Goal: Task Accomplishment & Management: Manage account settings

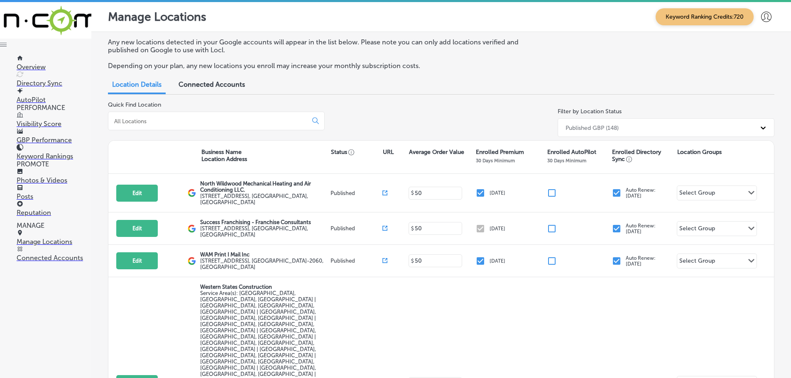
click at [35, 202] on link "Reputation" at bounding box center [54, 209] width 75 height 16
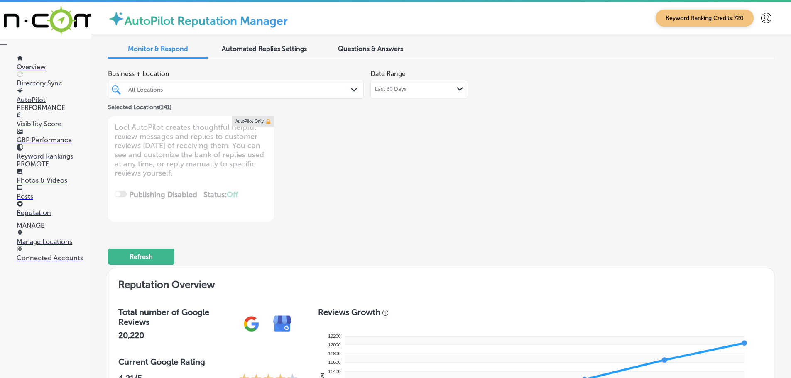
click at [443, 88] on div "Last 30 Days Path Created with Sketch." at bounding box center [419, 89] width 88 height 7
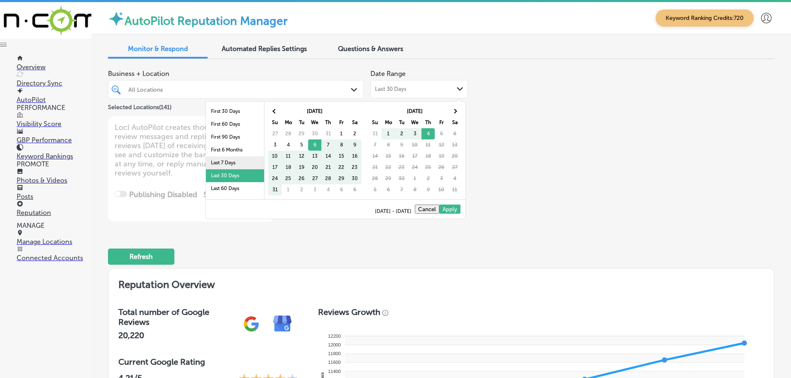
click at [228, 160] on li "Last 7 Days" at bounding box center [235, 163] width 58 height 13
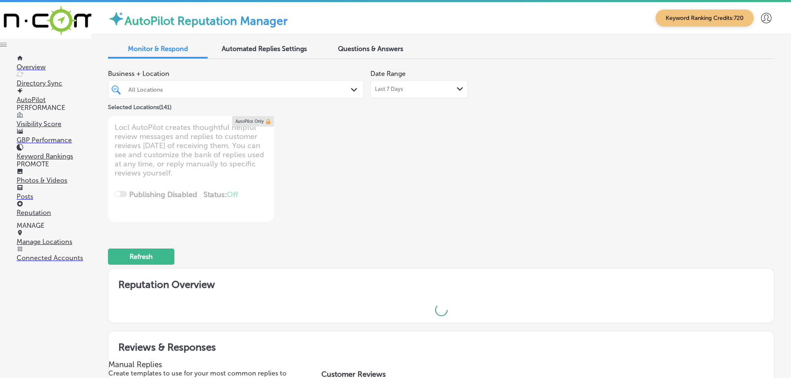
click at [351, 88] on icon "Path Created with Sketch." at bounding box center [354, 90] width 6 height 4
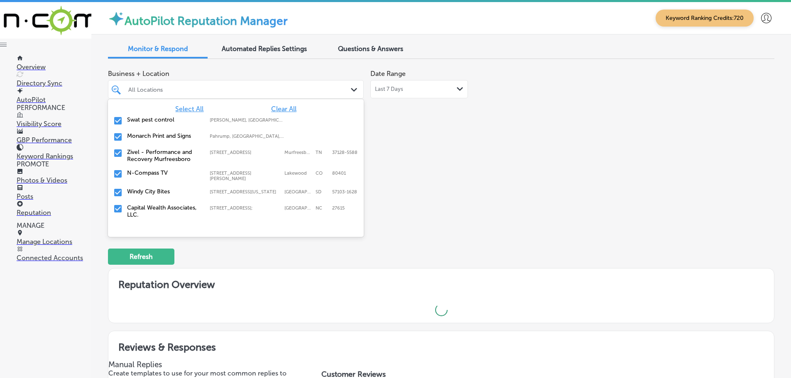
click at [143, 117] on label "Swat pest control" at bounding box center [164, 119] width 74 height 7
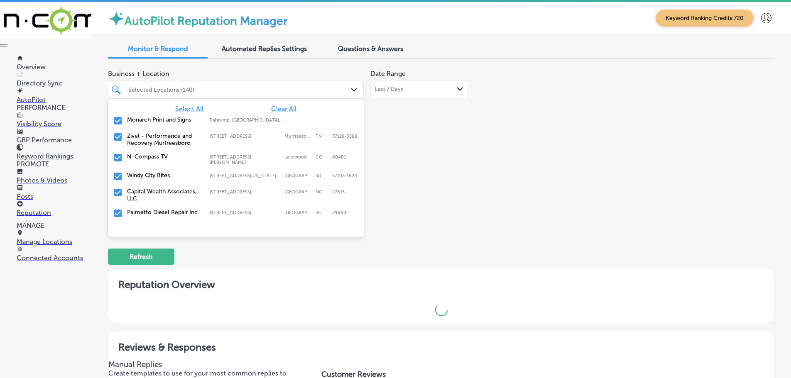
click at [147, 140] on label "Zivel - Performance and Recovery Murfreesboro" at bounding box center [164, 140] width 74 height 14
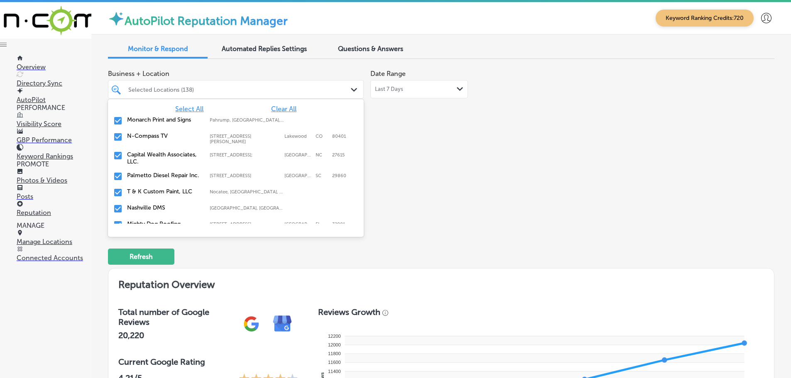
click at [147, 179] on label "Palmetto Diesel Repair Inc." at bounding box center [164, 175] width 74 height 7
click at [147, 180] on div "T & K Custom Paint, LLC Nocatee, FL, USA | Asbury Lake, FL, USA ..." at bounding box center [235, 176] width 249 height 13
click at [146, 196] on div "Mighty Dog Roofing 10895 Old Dixie Highway; Unit 95-5-6, Ponte Vedra Beach, FL,…" at bounding box center [220, 194] width 186 height 12
click at [146, 196] on label "Seascape Aquarium & Pet Center" at bounding box center [164, 195] width 74 height 14
click at [146, 196] on div "New View Windows 2026 TX-66 Suite A, Rockwall, TX, 75087-3362 2026 TX-66 Suite …" at bounding box center [235, 193] width 249 height 13
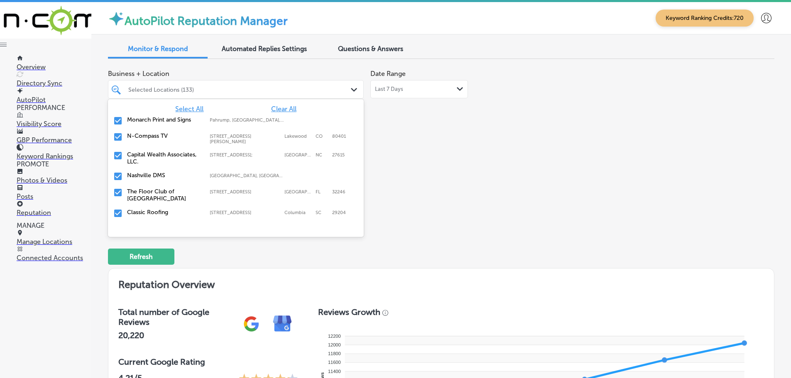
click at [146, 196] on label "The Floor Club of [GEOGRAPHIC_DATA]" at bounding box center [164, 195] width 74 height 14
click at [146, 196] on div "Classic Roofing 3326 Two Notch Rd, Columbia, SC, 29204 3326 Two Notch Rd Columb…" at bounding box center [235, 193] width 249 height 13
click at [149, 213] on label "Kodiak Lawn & Landscape" at bounding box center [164, 212] width 74 height 7
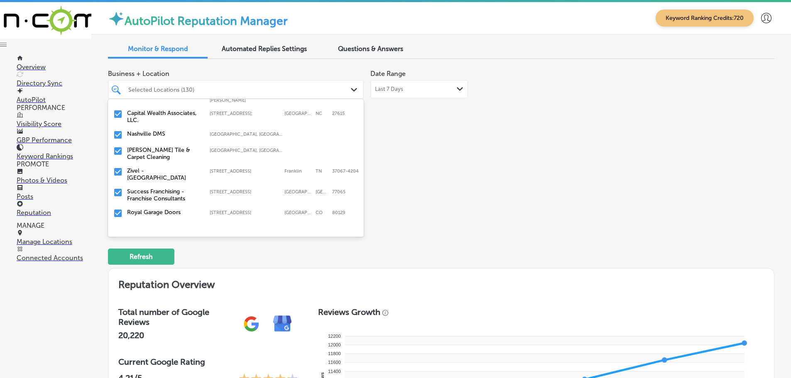
click at [152, 194] on label "Success Franchising - Franchise Consultants" at bounding box center [164, 195] width 74 height 14
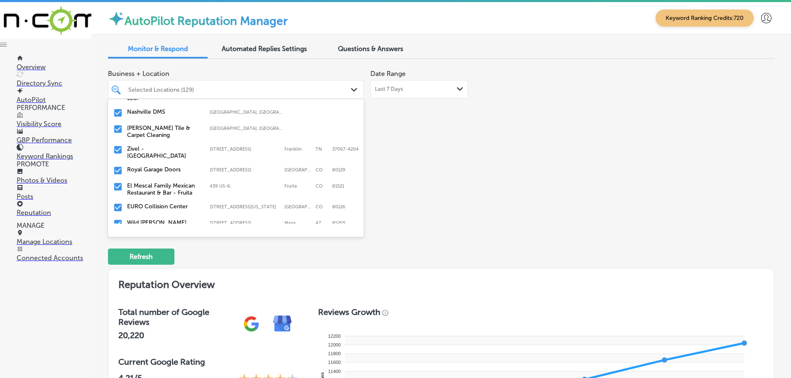
scroll to position [83, 0]
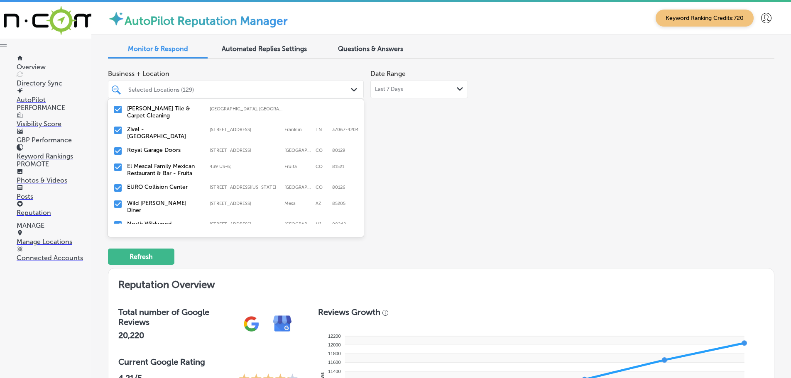
click at [157, 150] on label "Royal Garage Doors" at bounding box center [164, 150] width 74 height 7
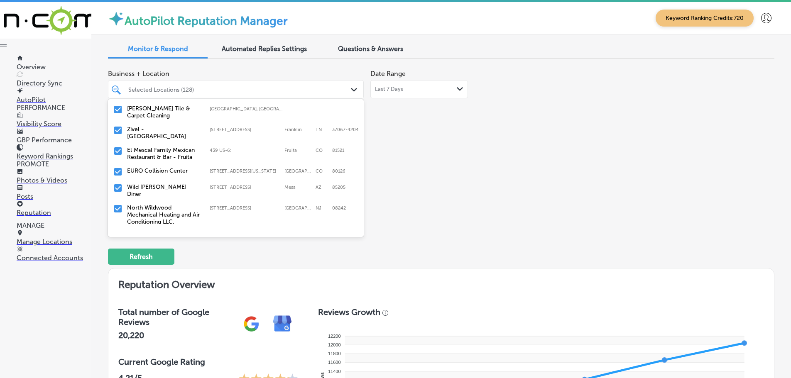
click at [159, 174] on div "EURO Collision Center 8536 South Colorado Boulevard, Highlands Ranch, CO, 80126…" at bounding box center [235, 172] width 249 height 13
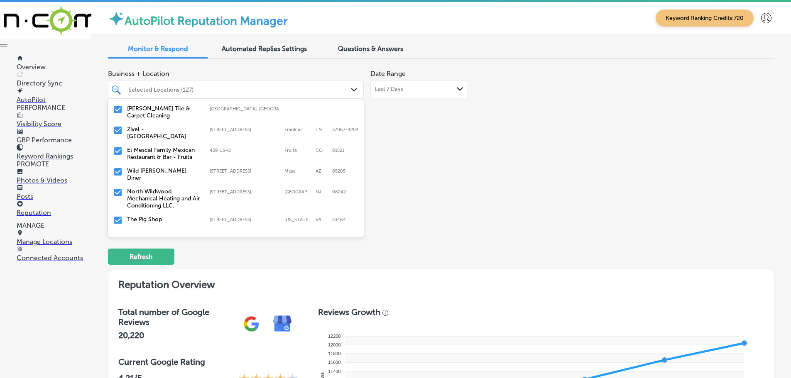
click at [156, 188] on label "North Wildwood Mechanical Heating and Air Conditioning LLC." at bounding box center [164, 198] width 74 height 21
click at [156, 188] on label "The Pig Shop" at bounding box center [164, 191] width 74 height 7
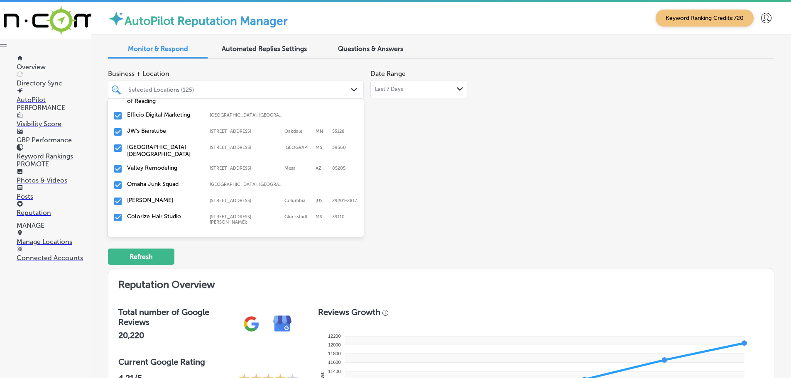
scroll to position [166, 0]
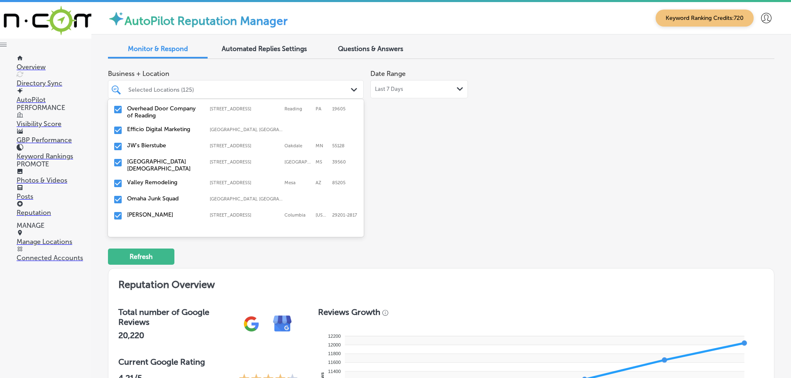
click at [160, 106] on label "Overhead Door Company of Reading" at bounding box center [164, 112] width 74 height 14
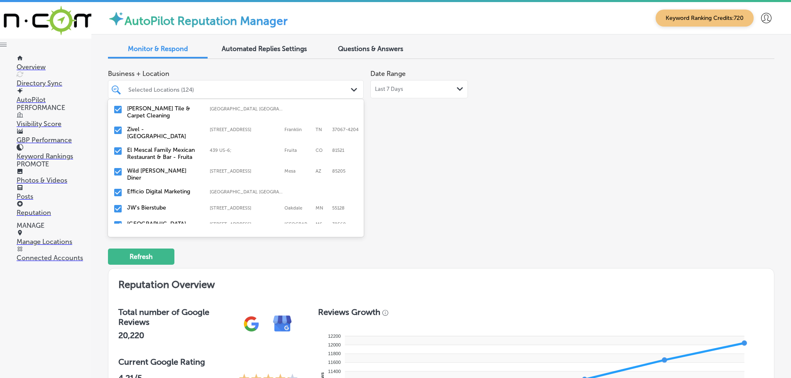
scroll to position [125, 0]
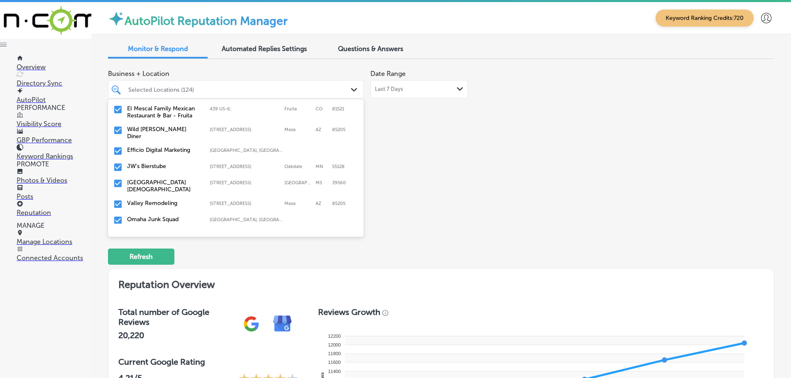
click at [156, 166] on div "JW's Bierstube 7121 10th Street North, Oakdale, MN, 55128 7121 10th Street Nort…" at bounding box center [235, 167] width 249 height 13
click at [168, 164] on label "Coast Episcopal School" at bounding box center [164, 170] width 74 height 14
click at [162, 163] on label "Valley Remodeling" at bounding box center [164, 166] width 74 height 7
click at [164, 163] on label "Omaha Junk Squad" at bounding box center [164, 166] width 74 height 7
click at [152, 163] on label "Hendrix" at bounding box center [164, 166] width 74 height 7
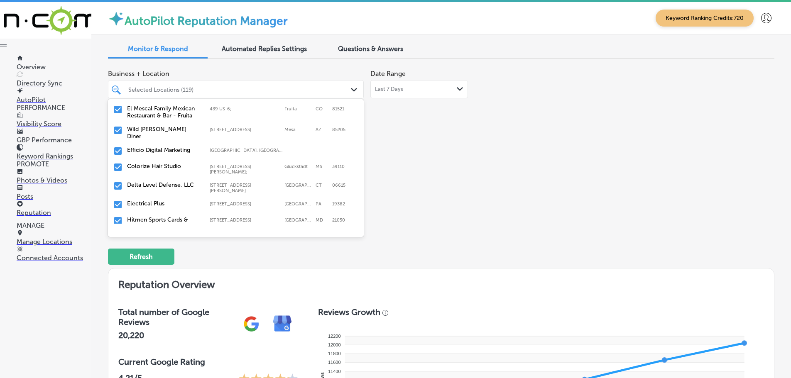
click at [160, 163] on label "Colorize Hair Studio" at bounding box center [164, 166] width 74 height 7
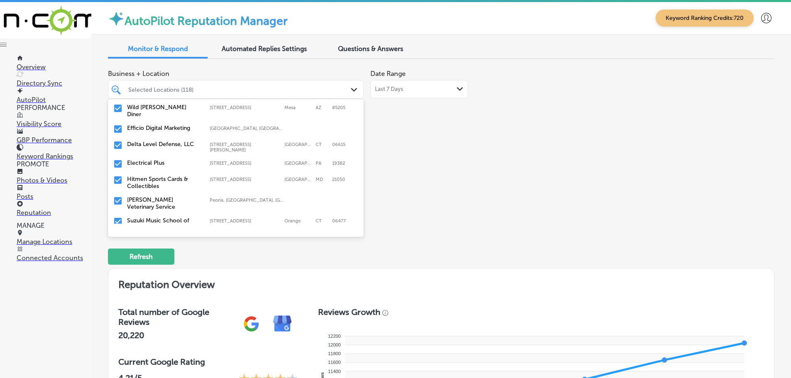
scroll to position [166, 0]
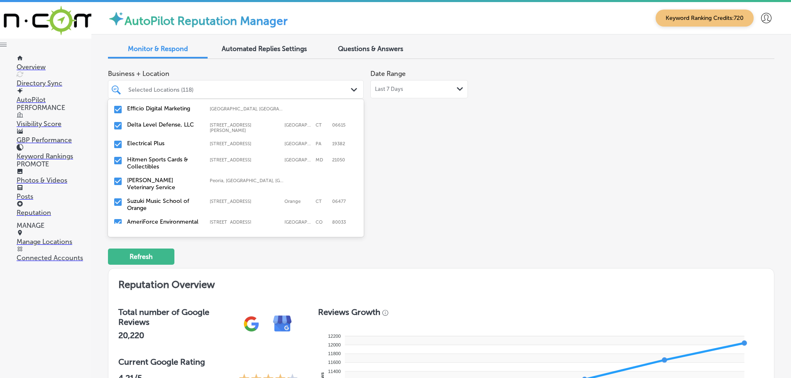
click at [160, 177] on label "McGee Veterinary Service" at bounding box center [164, 184] width 74 height 14
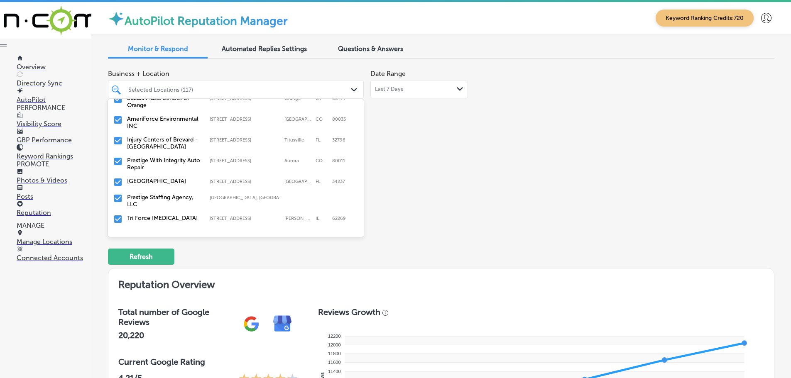
scroll to position [249, 0]
click at [157, 159] on label "Prestige With Integrity Auto Repair" at bounding box center [164, 163] width 74 height 14
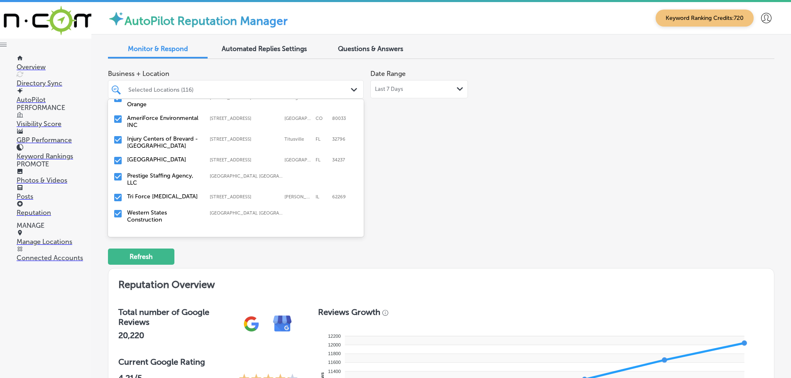
click at [166, 172] on label "Prestige Staffing Agency, LLC" at bounding box center [164, 179] width 74 height 14
click at [165, 172] on label "Tri Force Chiropractic" at bounding box center [164, 175] width 74 height 7
click at [156, 174] on label "Western States Construction" at bounding box center [164, 179] width 74 height 14
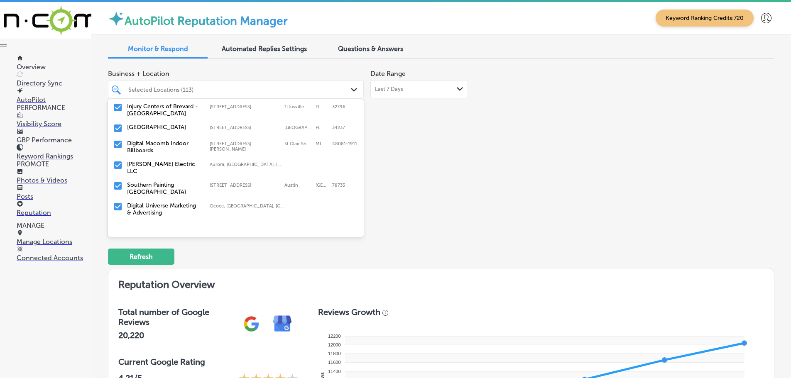
scroll to position [291, 0]
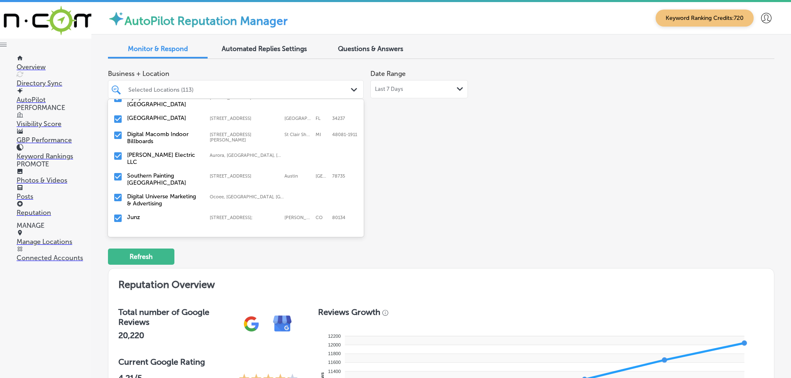
click at [157, 152] on label "Guffey Electric LLC" at bounding box center [164, 159] width 74 height 14
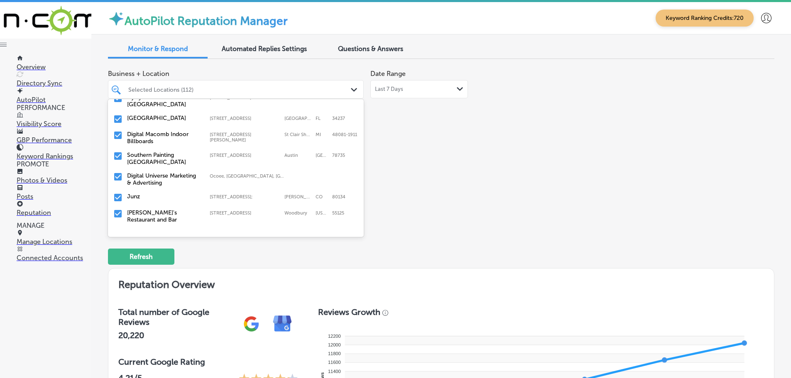
click at [169, 153] on label "Southern Painting Austin South" at bounding box center [164, 159] width 74 height 14
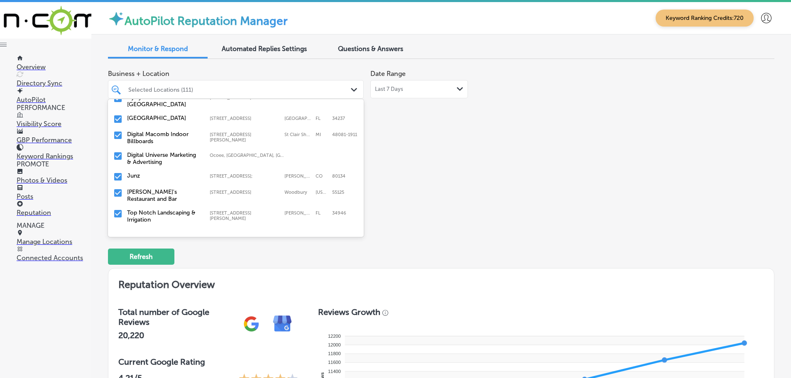
click at [160, 155] on label "Digital Universe Marketing & Advertising" at bounding box center [164, 159] width 74 height 14
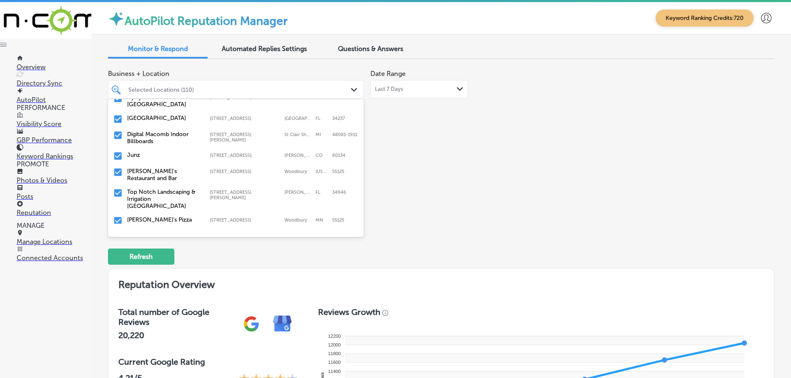
click at [165, 168] on label "Carmine's Restaurant and Bar" at bounding box center [164, 175] width 74 height 14
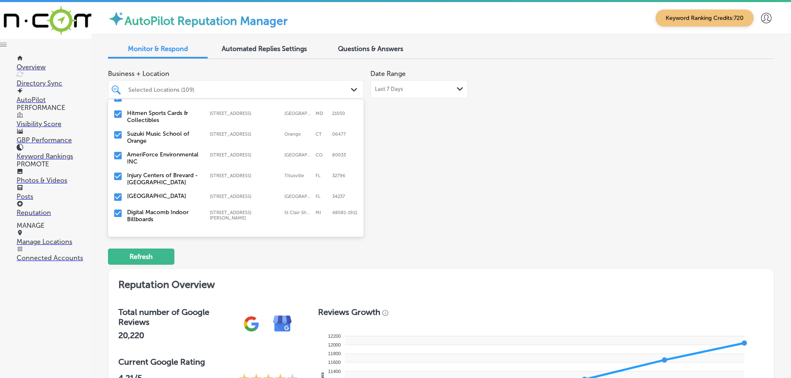
scroll to position [249, 0]
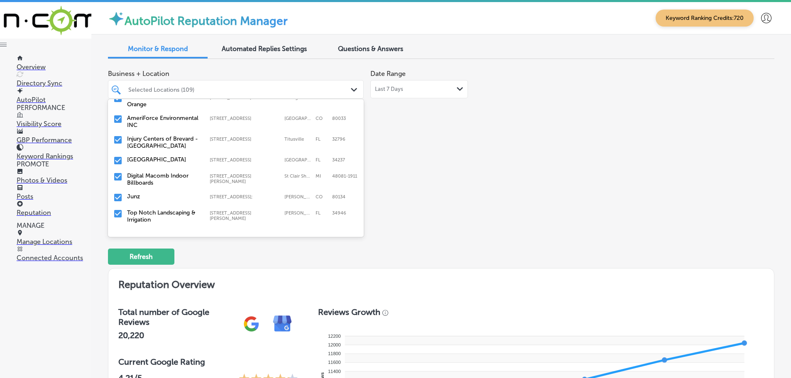
click at [164, 209] on label "Top Notch Landscaping & Irrigation Vero Beach" at bounding box center [164, 219] width 74 height 21
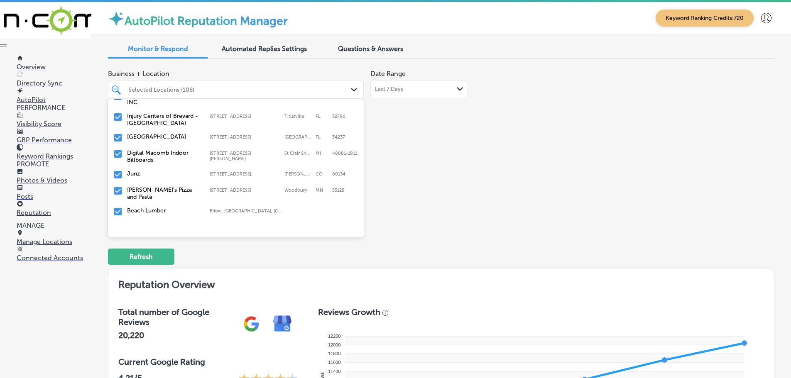
scroll to position [291, 0]
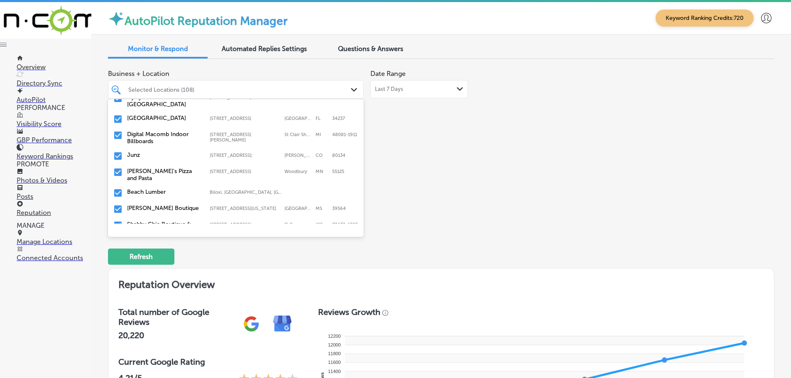
click at [164, 173] on div "Ronnally's Pizza and Pasta 1560 Woodlane Dr, Woodbury, MN, 55125 1560 Woodlane …" at bounding box center [236, 174] width 256 height 21
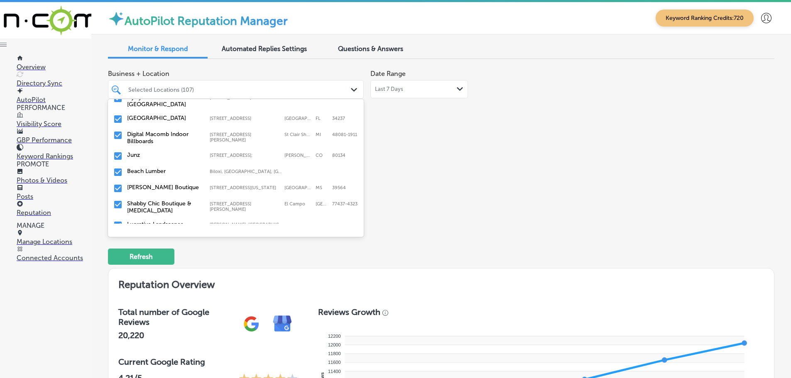
click at [163, 169] on div "Beach Lumber Biloxi, MS, USA | Gautier, MS, USA | Gul ..." at bounding box center [235, 172] width 249 height 13
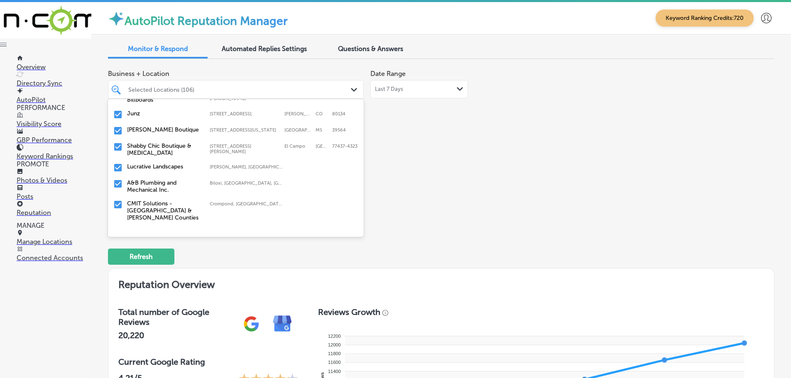
click at [162, 145] on label "Shabby Chic Boutique & Tanning" at bounding box center [164, 149] width 74 height 14
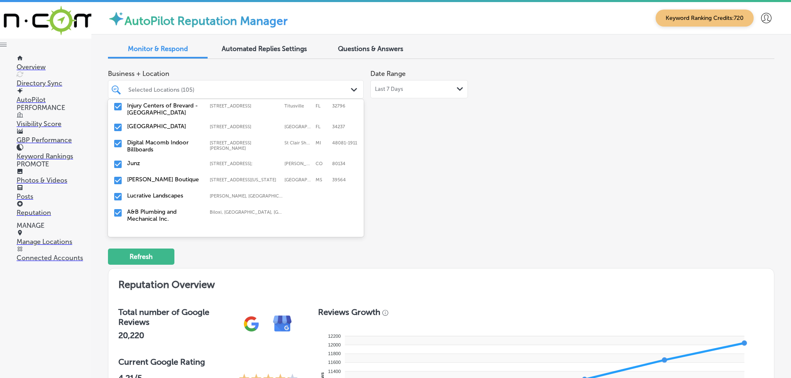
scroll to position [291, 0]
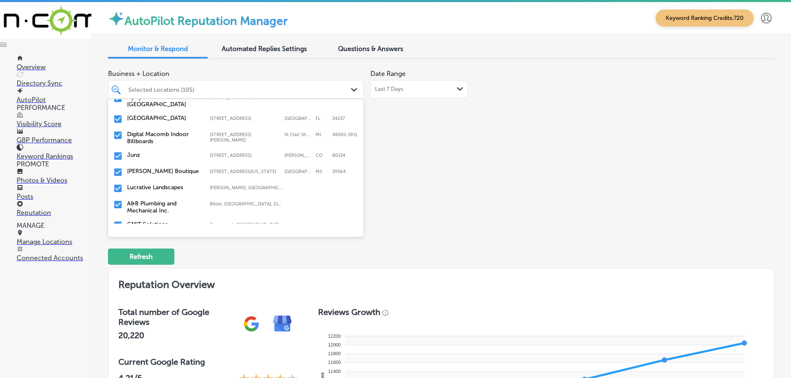
click at [157, 184] on label "Lucrative Landscapes" at bounding box center [164, 187] width 74 height 7
click at [157, 184] on label "A&B Plumbing and Mechanical Inc." at bounding box center [164, 191] width 74 height 14
click at [159, 184] on label "CMIT Solutions - [GEOGRAPHIC_DATA] & [PERSON_NAME] Counties" at bounding box center [164, 194] width 74 height 21
click at [158, 184] on label "Strong Roofing,Inc." at bounding box center [164, 187] width 74 height 7
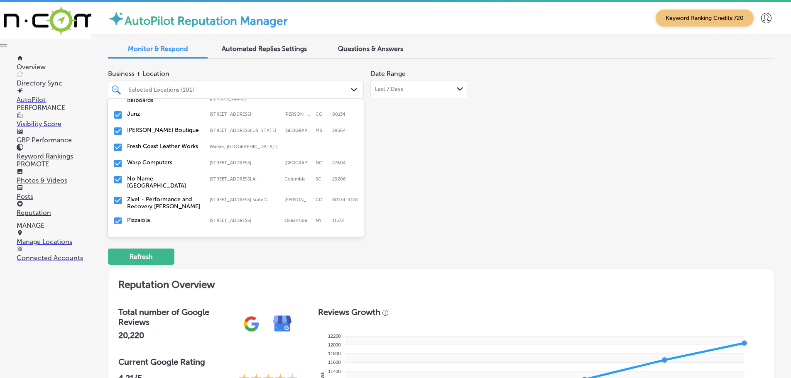
scroll to position [332, 0]
click at [158, 144] on label "Fresh Coast Leather Works" at bounding box center [164, 145] width 74 height 7
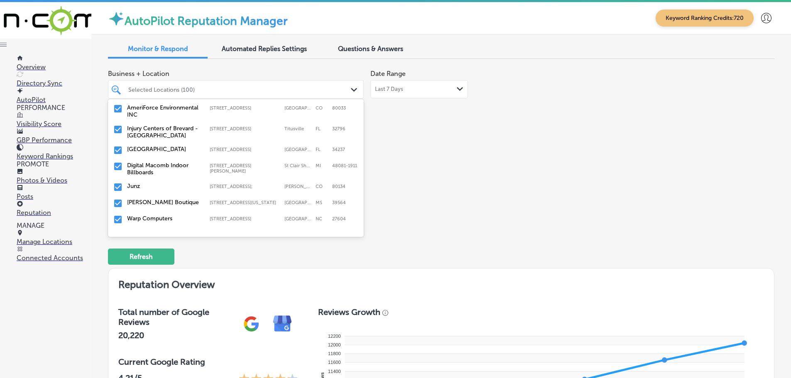
scroll to position [291, 0]
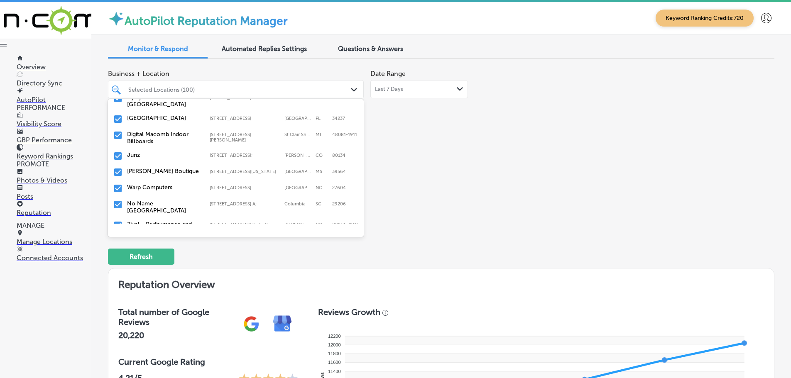
click at [160, 184] on label "Warp Computers" at bounding box center [164, 187] width 74 height 7
click at [162, 184] on label "No Name Deli Forest Drive" at bounding box center [164, 191] width 74 height 14
click at [164, 184] on label "Zivel - Performance and Recovery Parker" at bounding box center [164, 191] width 74 height 14
click at [155, 219] on label "K Line Impact Windows and Doors Brevard" at bounding box center [164, 226] width 74 height 14
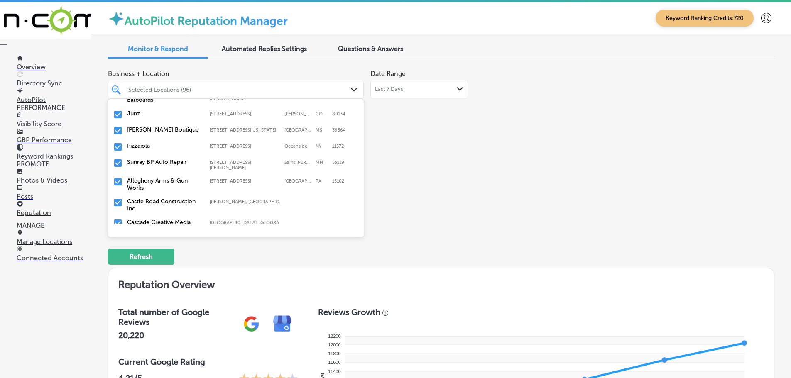
click at [155, 198] on label "Castle Road Construction Inc" at bounding box center [164, 205] width 74 height 14
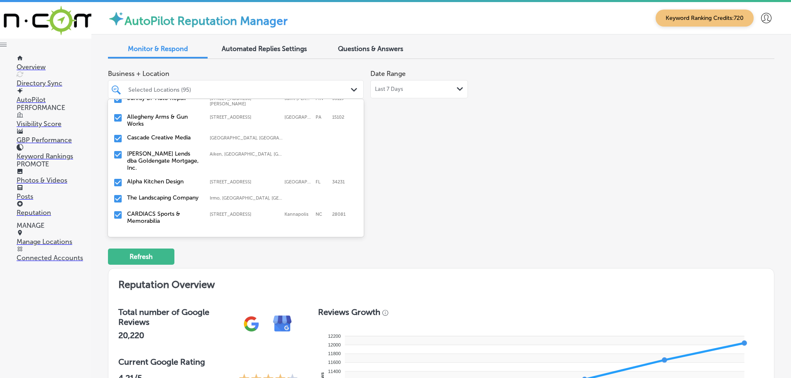
scroll to position [415, 0]
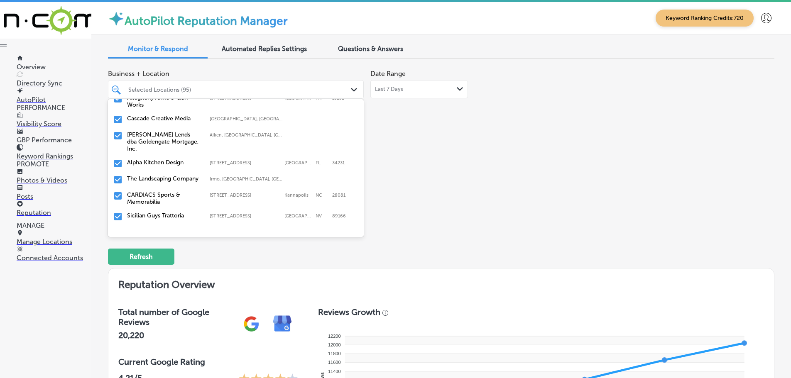
click at [166, 133] on label "Chris Marr Lends dba Goldengate Mortgage, Inc." at bounding box center [164, 141] width 74 height 21
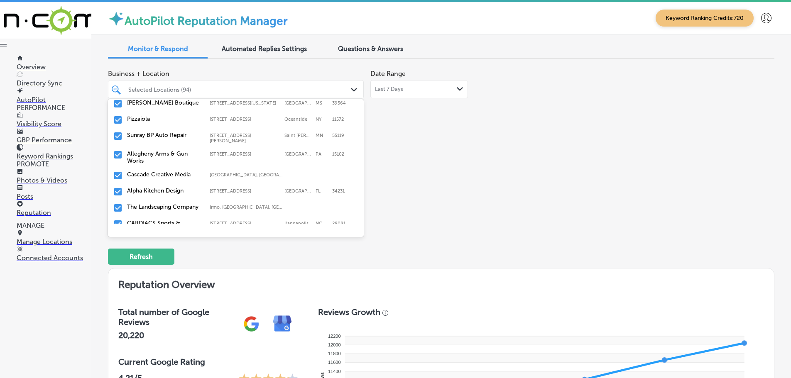
scroll to position [374, 0]
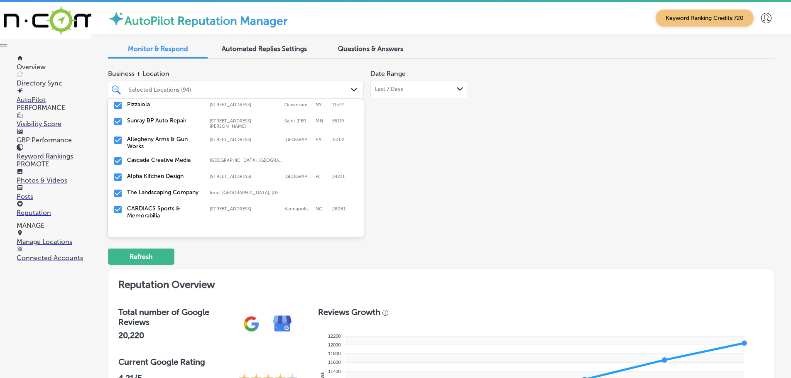
click at [164, 189] on label "The Landscaping Company" at bounding box center [164, 192] width 74 height 7
click at [164, 189] on label "CARDIACS Sports & Memorabilia" at bounding box center [164, 196] width 74 height 14
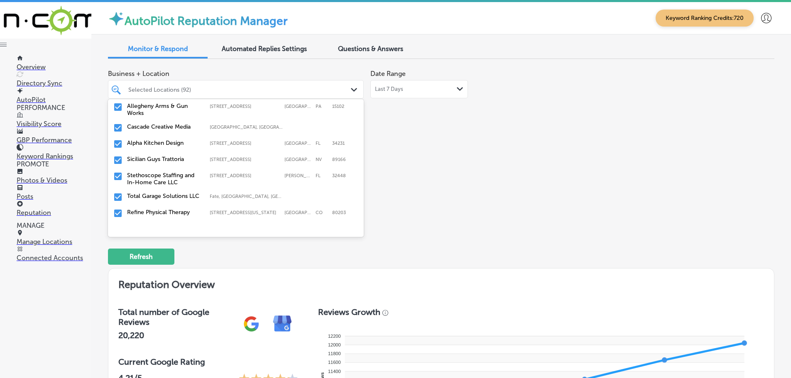
scroll to position [415, 0]
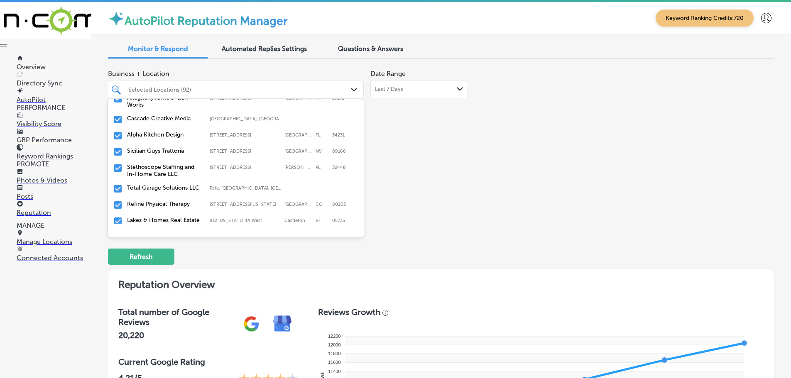
click at [162, 147] on div "Sicilian Guys Trattoria 9800 W Skye Canyon Park Dr Suite 190, Las Vegas, NV, 89…" at bounding box center [220, 150] width 186 height 7
click at [171, 147] on label "Stethoscope Staffing and In-Home Care LLC" at bounding box center [164, 154] width 74 height 14
click at [160, 147] on label "Total Garage Solutions LLC" at bounding box center [164, 150] width 74 height 7
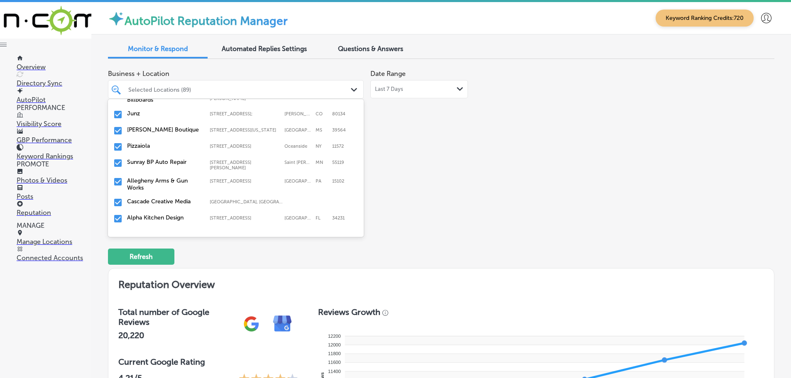
scroll to position [374, 0]
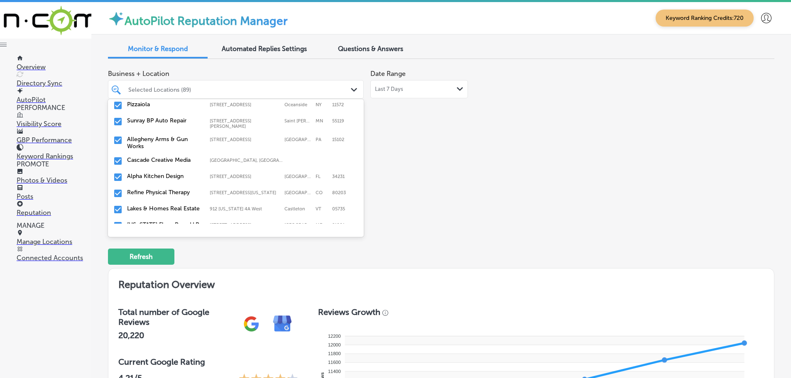
click at [163, 189] on label "Refine Physical Therapy" at bounding box center [164, 192] width 74 height 7
click at [166, 205] on label "Maryland Floor Pros, LLP" at bounding box center [164, 208] width 74 height 7
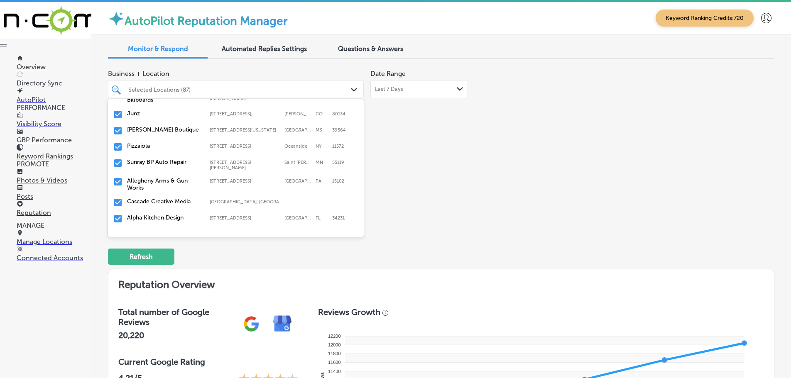
scroll to position [359, 0]
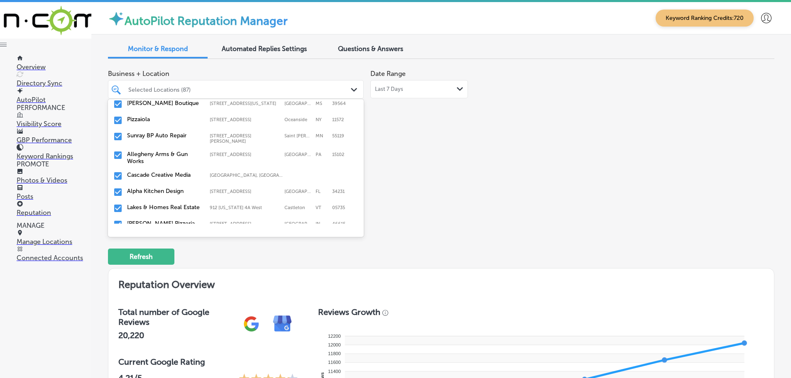
click at [154, 151] on label "Allegheny Arms & Gun Works" at bounding box center [164, 158] width 74 height 14
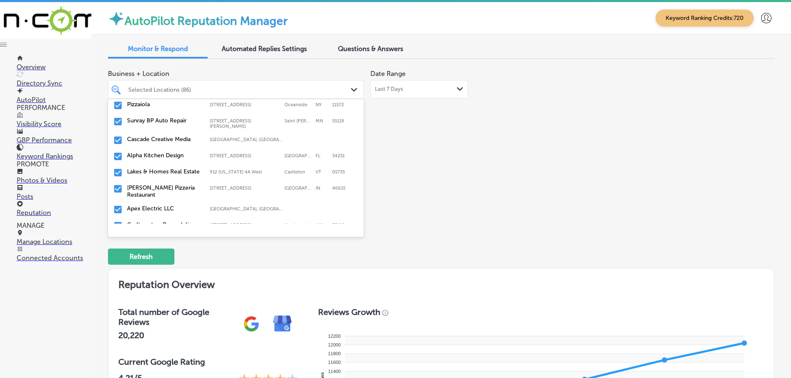
scroll to position [415, 0]
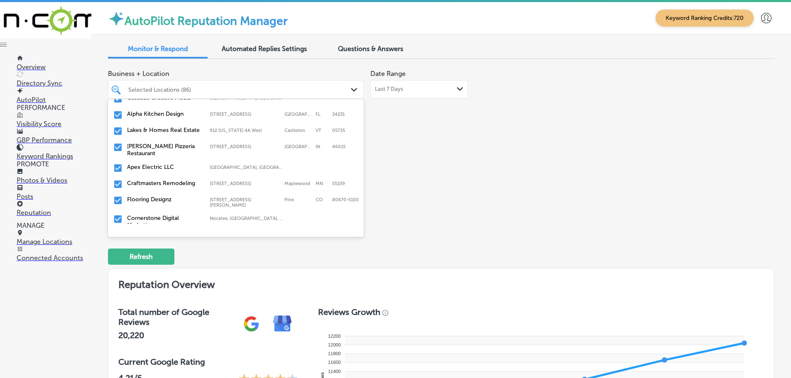
click at [150, 145] on label "Polito's Pizzeria Restaurant" at bounding box center [164, 150] width 74 height 14
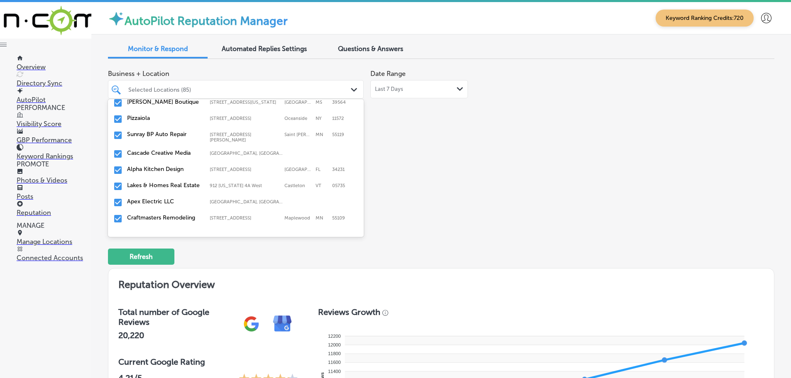
scroll to position [374, 0]
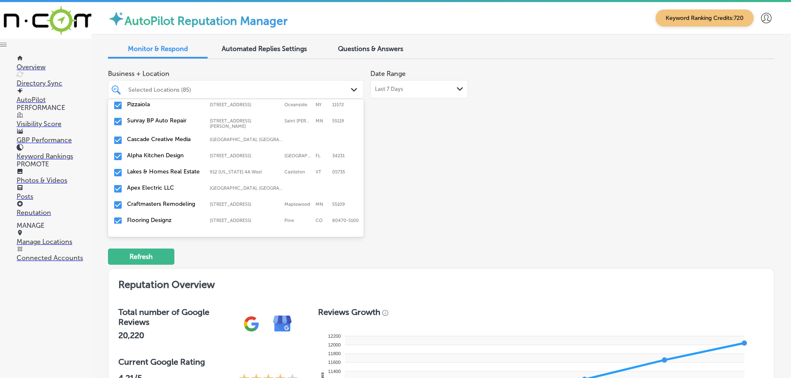
click at [169, 183] on div "Apex Electric LLC Erie, CO, USA | Denver, CO, USA | Lakewo ..." at bounding box center [235, 189] width 249 height 13
click at [165, 186] on label "Craftmasters Remodeling" at bounding box center [164, 187] width 74 height 7
click at [158, 185] on label "Flooring Designz" at bounding box center [164, 187] width 74 height 7
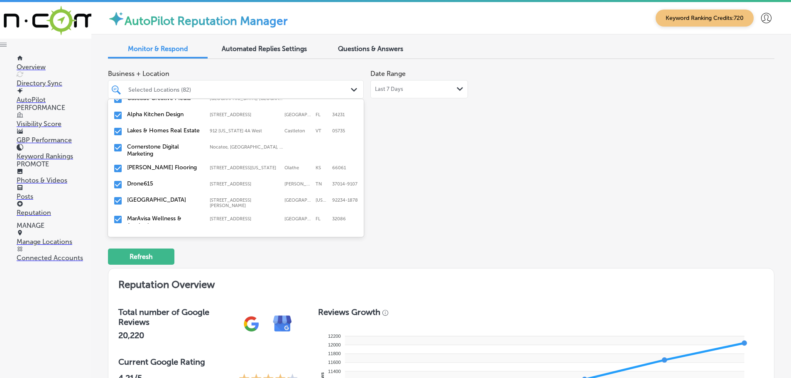
scroll to position [415, 0]
click at [156, 164] on label "Leon Flooring" at bounding box center [164, 167] width 74 height 7
click at [144, 164] on label "Drone615" at bounding box center [164, 167] width 74 height 7
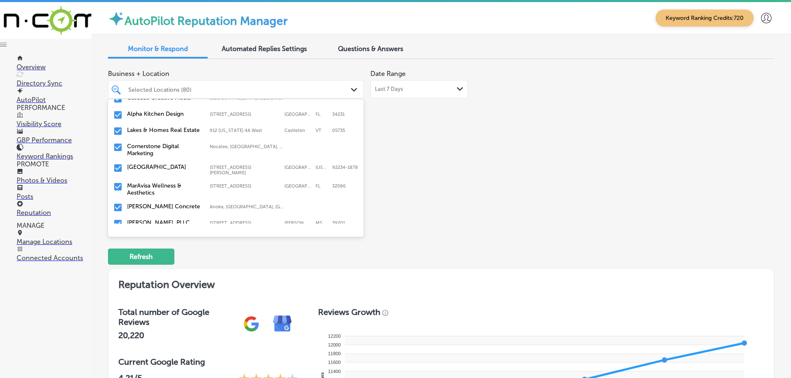
click at [188, 169] on label "Cathedral City Senior Center" at bounding box center [164, 167] width 74 height 7
click at [191, 166] on label "MarAvisa Wellness & Aesthetics" at bounding box center [164, 171] width 74 height 14
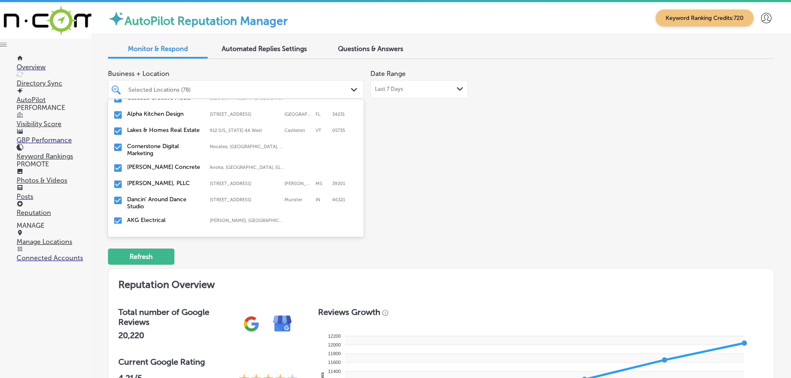
click at [172, 164] on label "Tenold Concrete" at bounding box center [164, 167] width 74 height 7
click at [180, 165] on label "Courtney Law, PLLC" at bounding box center [164, 167] width 74 height 7
click at [191, 166] on label "Dancin' Around Dance Studio" at bounding box center [164, 171] width 74 height 14
click at [169, 166] on div "AKG Electrical Lyons, CO, USA | Aurora, CO, USA | Denve ..." at bounding box center [235, 168] width 249 height 13
click at [168, 180] on label "illuma Advanced Aesthetics" at bounding box center [164, 183] width 74 height 7
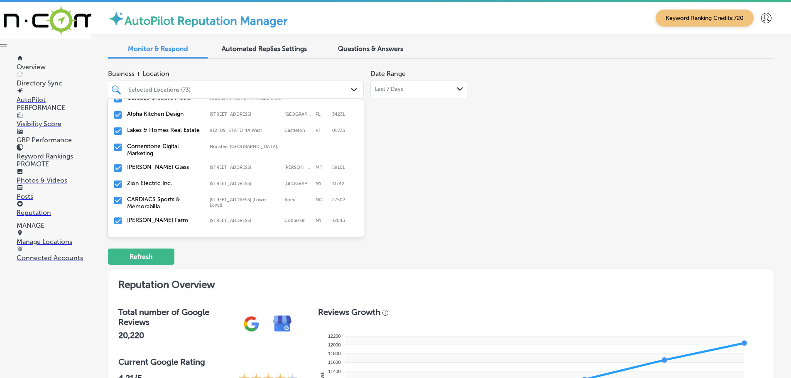
click at [160, 201] on label "CARDIACS Sports & Memorabilia" at bounding box center [164, 203] width 74 height 14
click at [146, 200] on label "Kelley Farm Garden DBA Cobleskill Agway" at bounding box center [164, 206] width 74 height 21
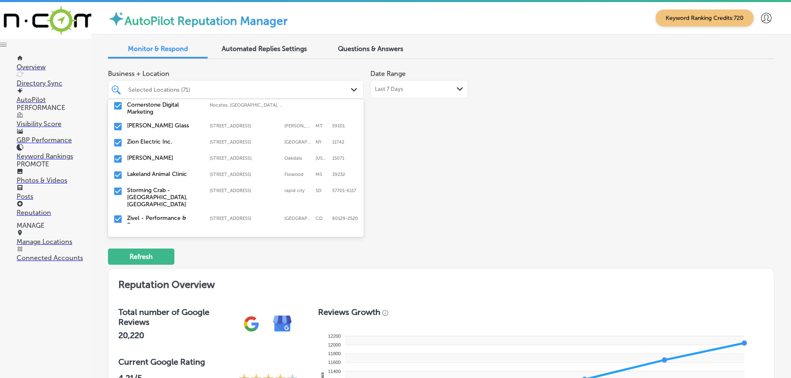
click at [180, 171] on label "Lakeland Animal Clinic" at bounding box center [164, 174] width 74 height 7
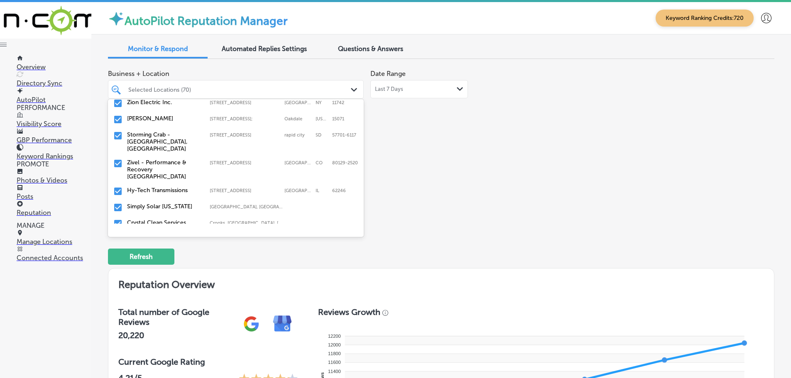
scroll to position [498, 0]
click at [145, 134] on label "Storming Crab - Rapid City, SD" at bounding box center [164, 139] width 74 height 21
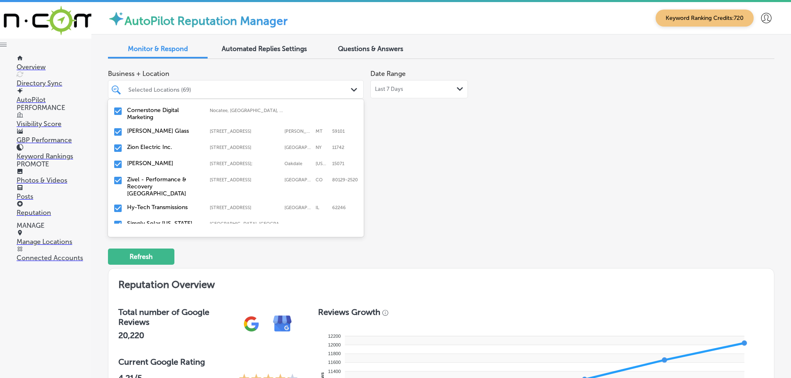
scroll to position [457, 0]
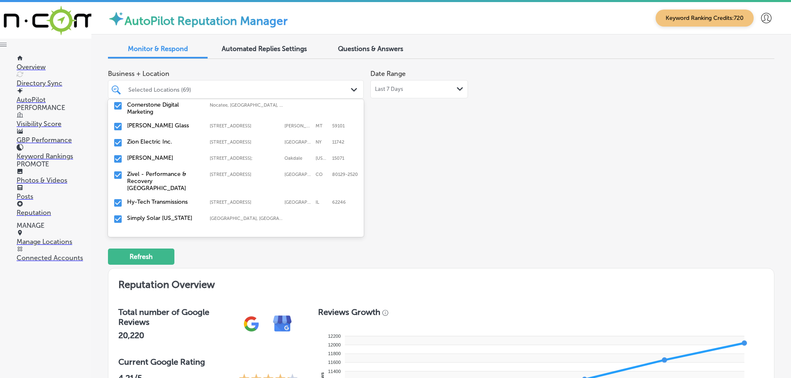
click at [168, 174] on label "Zivel - Performance & Recovery Highlands Ranch" at bounding box center [164, 181] width 74 height 21
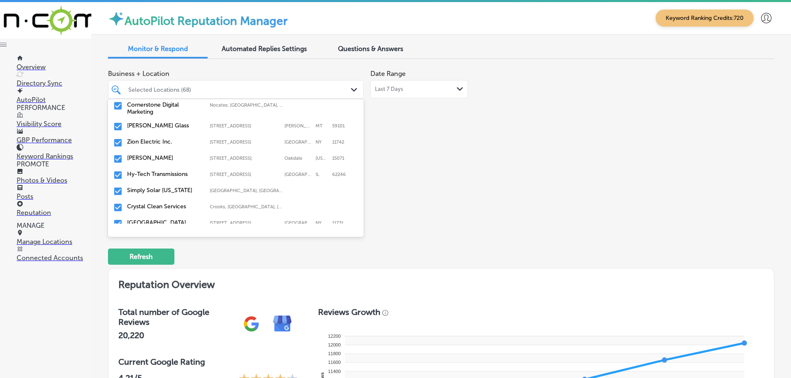
click at [166, 187] on label "Simply Solar [US_STATE]" at bounding box center [164, 190] width 74 height 7
click at [167, 185] on div "Crystal Clean Services Crooks, SD, USA | Tea, SD 57064, USA | H ..." at bounding box center [235, 191] width 249 height 13
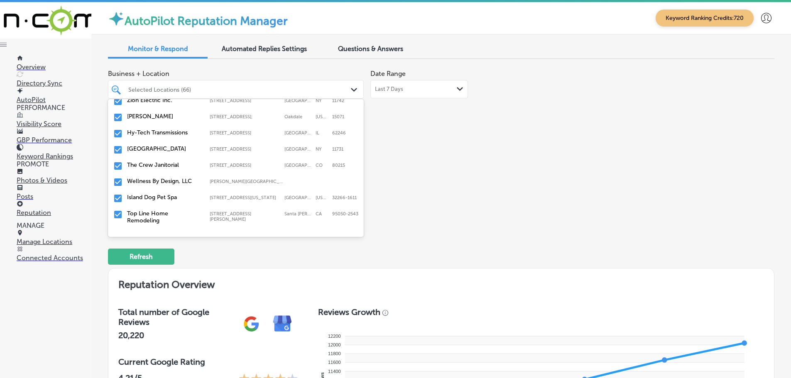
click at [164, 167] on label "The Crew Janitorial" at bounding box center [164, 165] width 74 height 7
click at [162, 179] on label "Island Dog Pet Spa" at bounding box center [164, 181] width 74 height 7
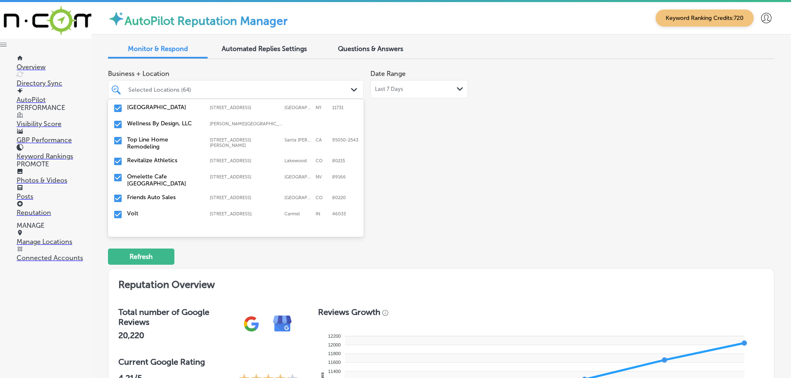
click at [161, 150] on div "Top Line Home Remodeling 2096 Walsh Ave; Suit B1, Santa Clara, CA, 95050-2543 2…" at bounding box center [235, 143] width 249 height 17
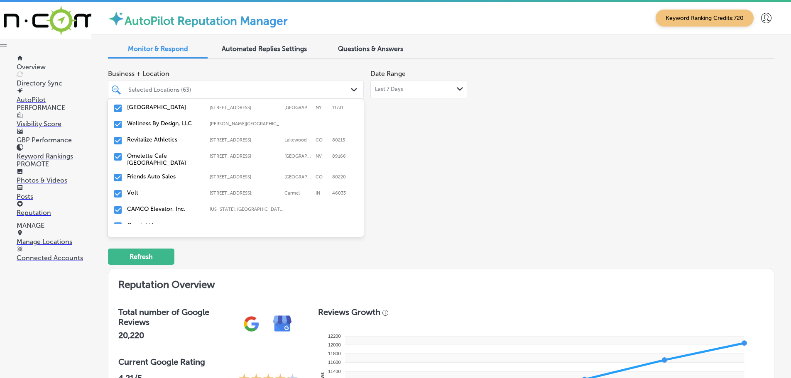
click at [163, 140] on label "Revitalize Athletics" at bounding box center [164, 139] width 74 height 7
click at [169, 163] on label "Friends Auto Sales" at bounding box center [164, 160] width 74 height 7
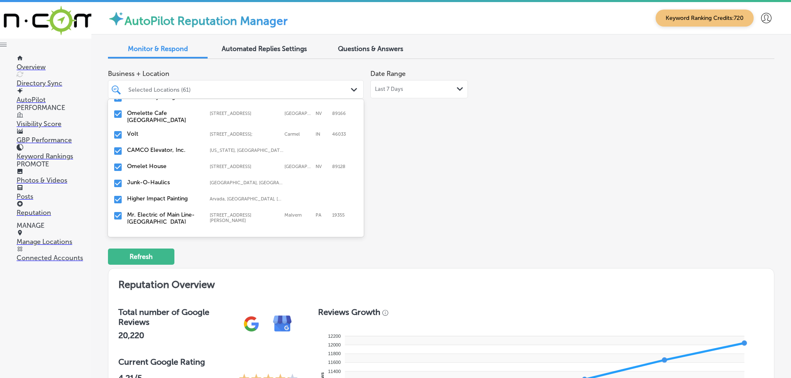
scroll to position [582, 0]
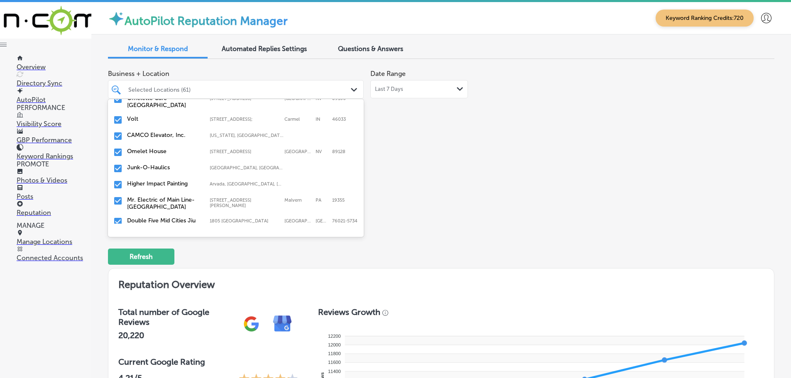
click at [161, 123] on div "Volt 2750 E 146th St Loft 23/24;, Carmel, IN, 46033 2750 E 146th St Loft 23/24;…" at bounding box center [235, 120] width 249 height 13
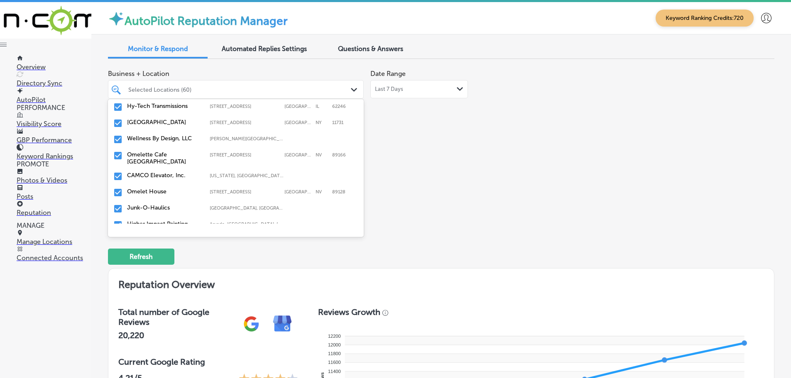
scroll to position [540, 0]
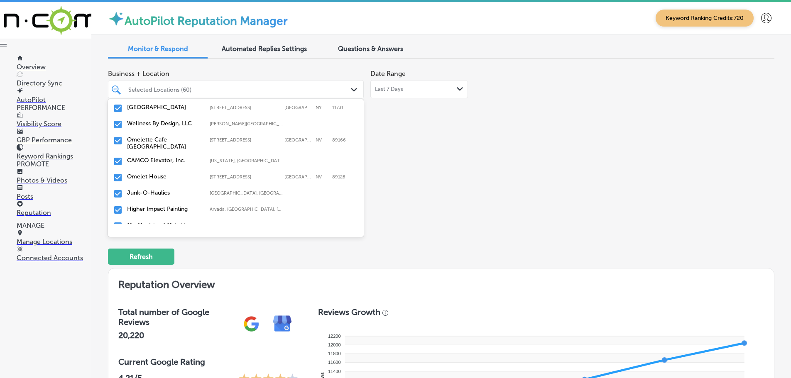
click at [174, 162] on label "CAMCO Elevator, Inc." at bounding box center [164, 160] width 74 height 7
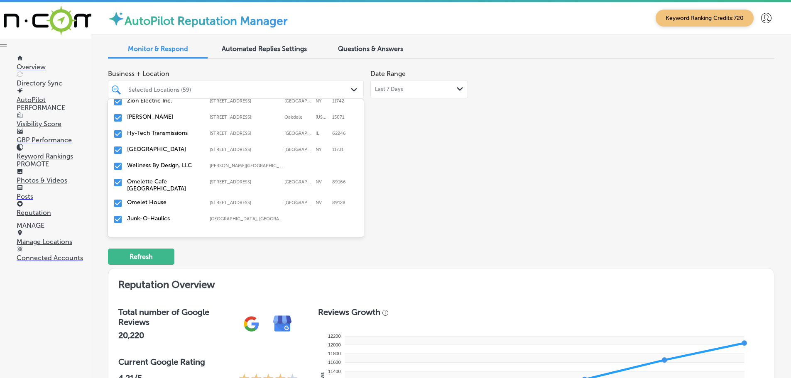
scroll to position [498, 0]
click at [165, 201] on label "Omelet House" at bounding box center [164, 202] width 74 height 7
type textarea "x"
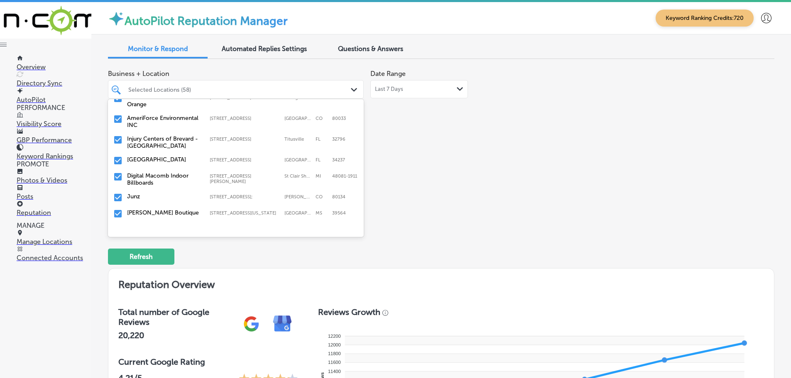
scroll to position [332, 0]
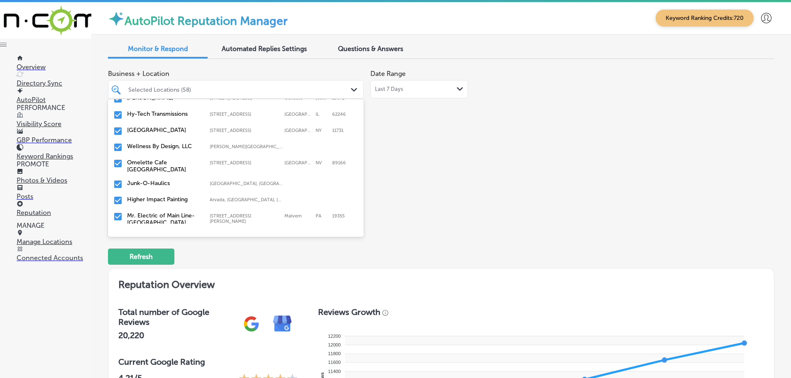
scroll to position [540, 0]
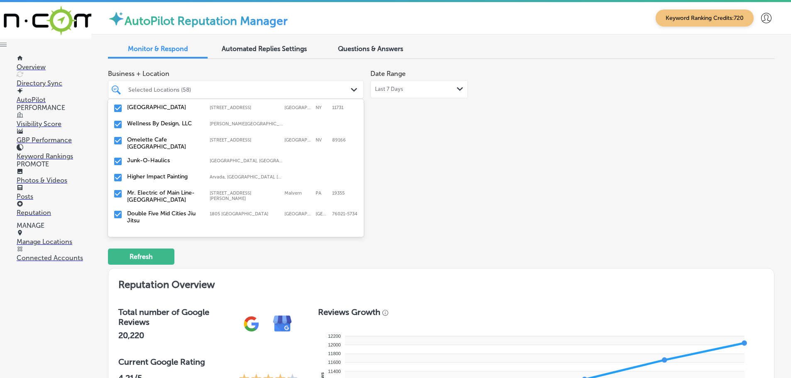
click at [162, 159] on label "Junk-O-Haulics" at bounding box center [164, 160] width 74 height 7
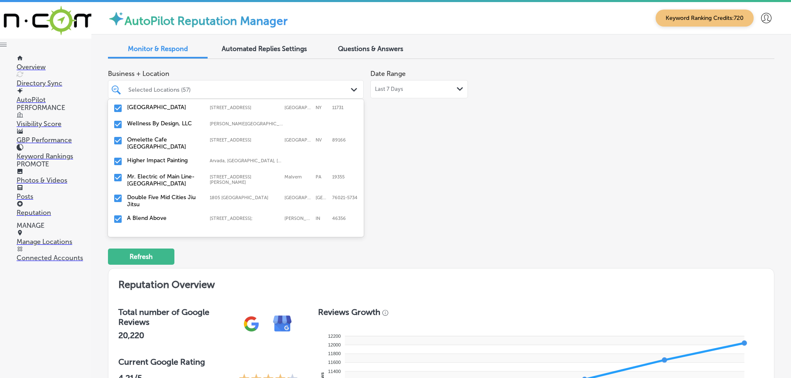
click at [194, 179] on label "Mr. Electric of Main Line-[GEOGRAPHIC_DATA]" at bounding box center [164, 180] width 74 height 14
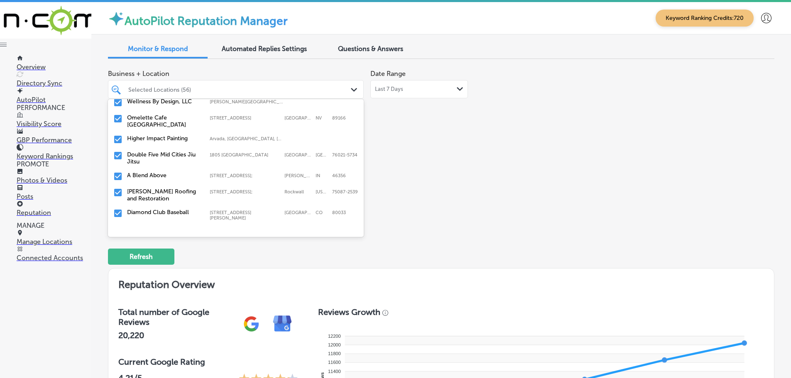
scroll to position [582, 0]
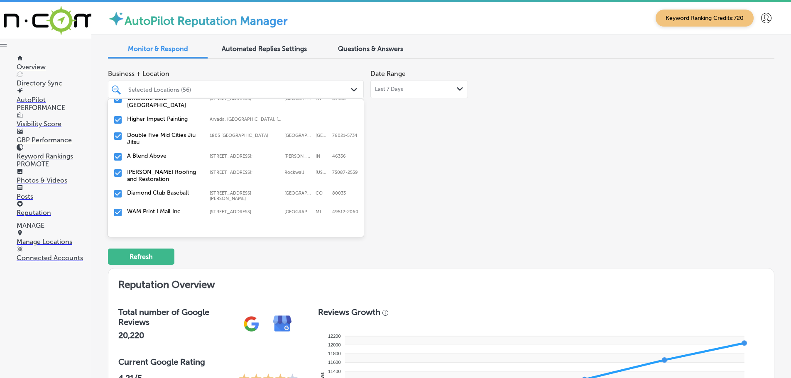
click at [177, 142] on label "Double Five Mid Cities Jiu Jitsu" at bounding box center [164, 139] width 74 height 14
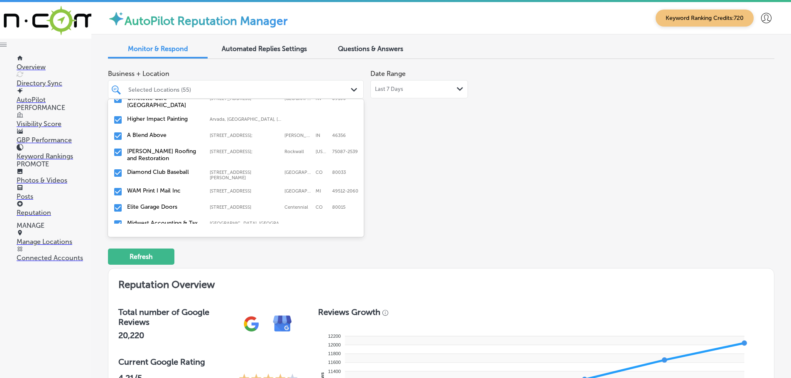
click at [159, 155] on label "Graves Roofing and Restoration" at bounding box center [164, 155] width 74 height 14
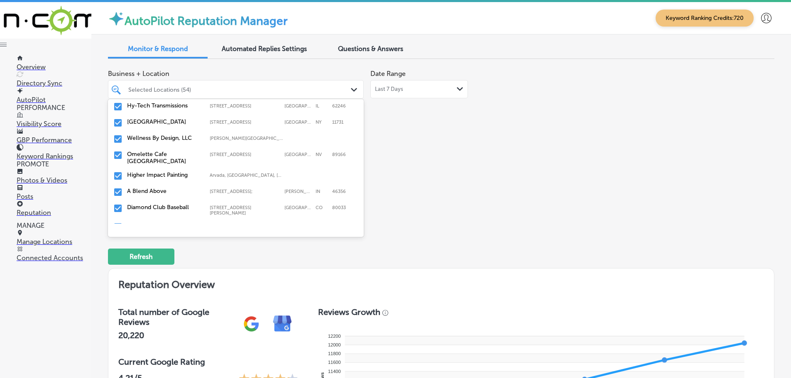
scroll to position [540, 0]
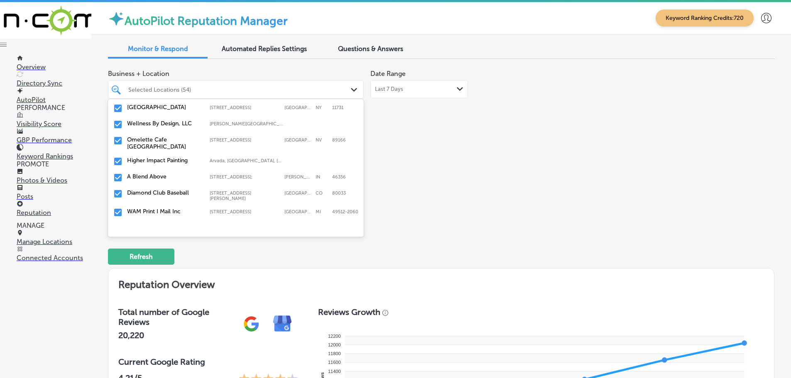
click at [184, 193] on label "Diamond Club Baseball" at bounding box center [164, 192] width 74 height 7
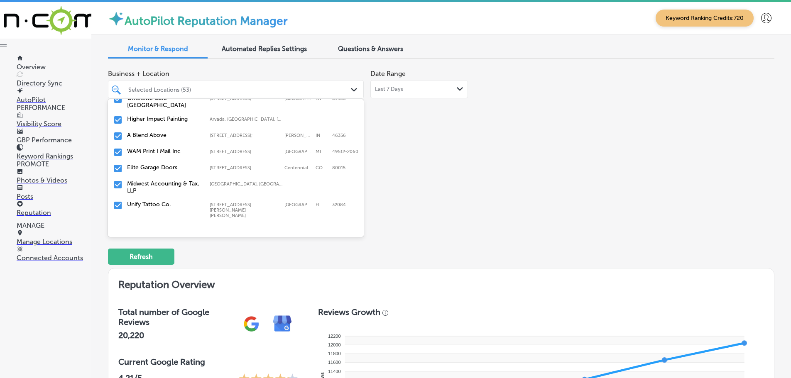
click at [181, 171] on div "Elite Garage Doors 5692 S Quemoy Ct, Centennial, CO, 80015 5692 S Quemoy Ct Cen…" at bounding box center [235, 168] width 249 height 13
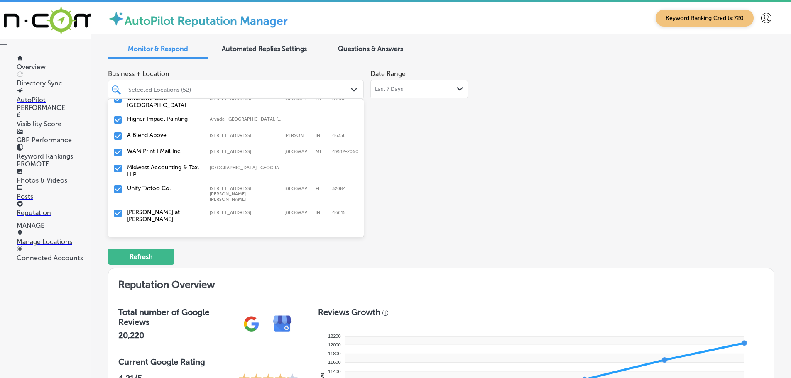
click at [189, 172] on label "Midwest Accounting & Tax, LLP" at bounding box center [164, 171] width 74 height 14
click at [178, 170] on label "Unify Tattoo Co." at bounding box center [164, 167] width 74 height 7
click at [180, 172] on label "Matt Curry at Cressy Everett" at bounding box center [164, 171] width 74 height 14
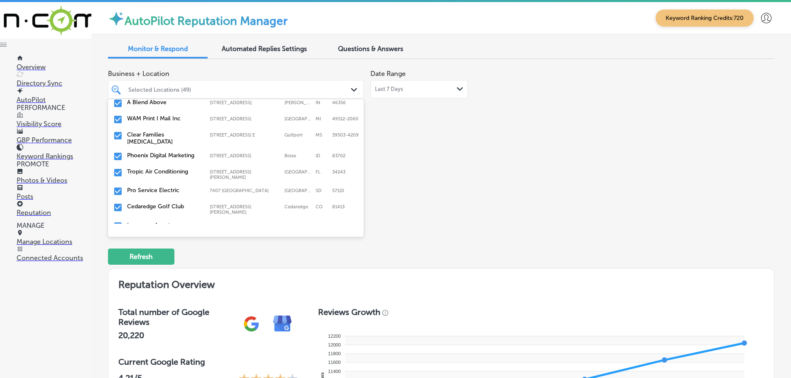
scroll to position [623, 0]
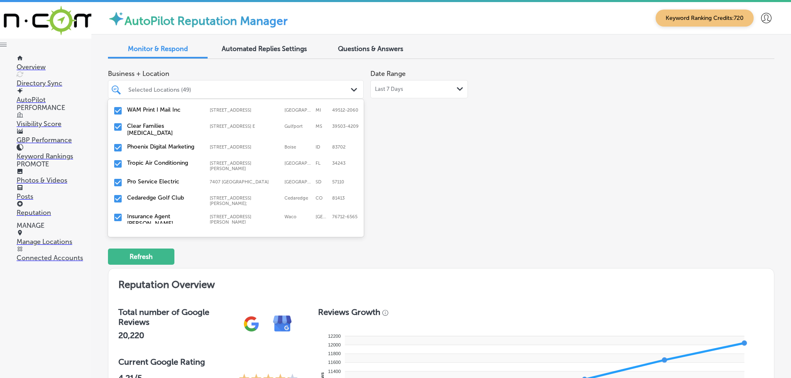
click at [164, 130] on label "Clear Families Chiropractic" at bounding box center [164, 130] width 74 height 14
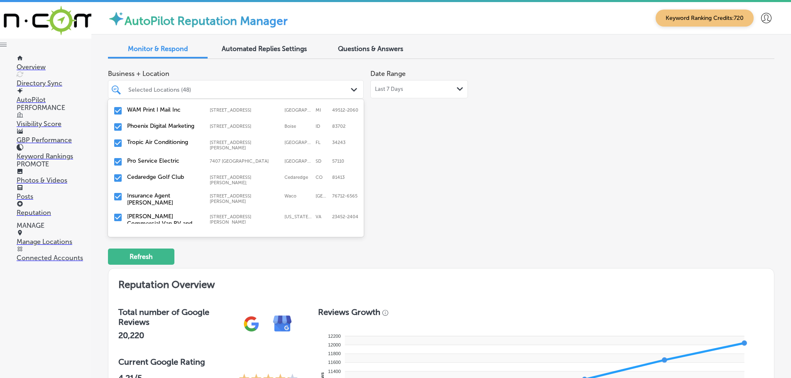
click at [169, 126] on label "Phoenix Digital Marketing" at bounding box center [164, 126] width 74 height 7
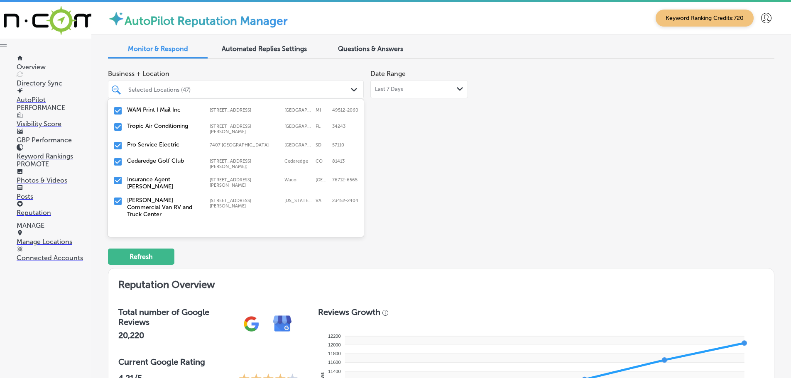
click at [177, 128] on label "Tropic Air Conditioning" at bounding box center [164, 126] width 74 height 7
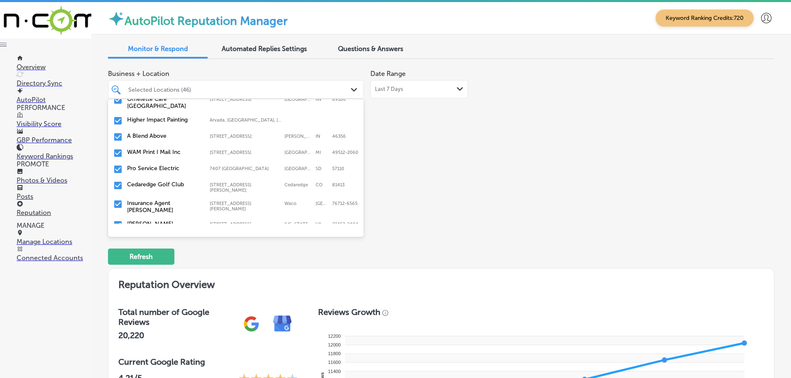
scroll to position [582, 0]
click at [189, 169] on label "Pro Service Electric" at bounding box center [164, 167] width 74 height 7
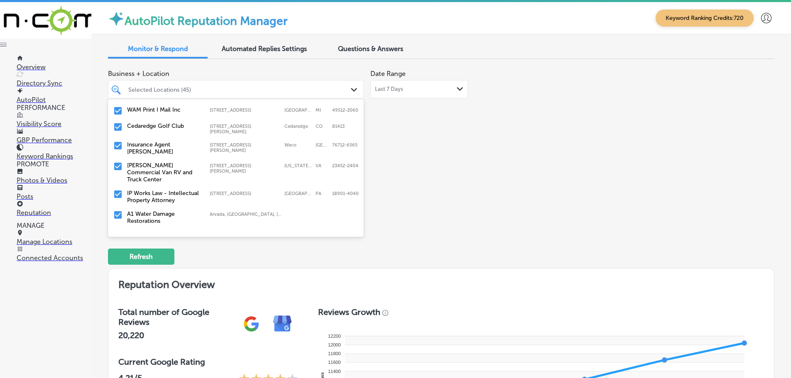
click at [167, 149] on label "Insurance Agent Reece Flood" at bounding box center [164, 148] width 74 height 14
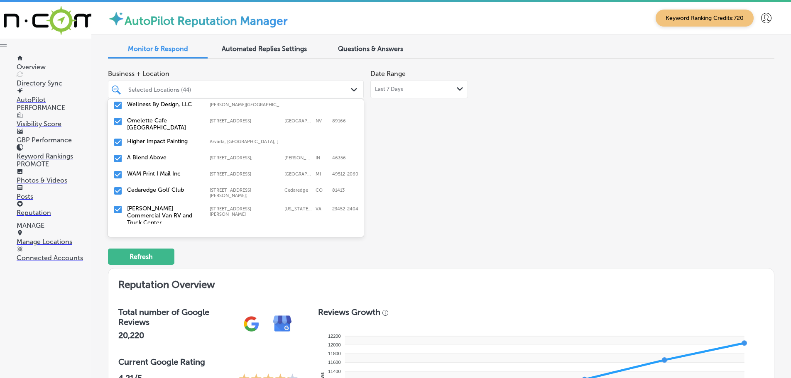
scroll to position [582, 0]
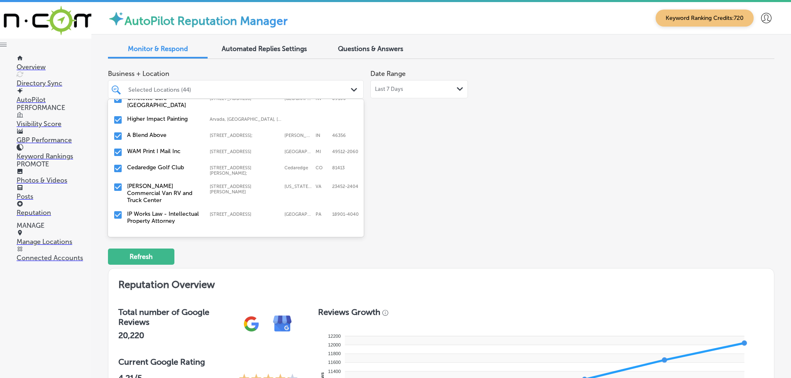
click at [172, 183] on label "Charles Barker Commercial Van RV and Truck Center" at bounding box center [164, 193] width 74 height 21
click at [174, 186] on label "IP Works Law - Intellectual Property Attorney" at bounding box center [164, 190] width 74 height 14
click at [175, 204] on label "Home Loans By Cherie" at bounding box center [164, 211] width 74 height 14
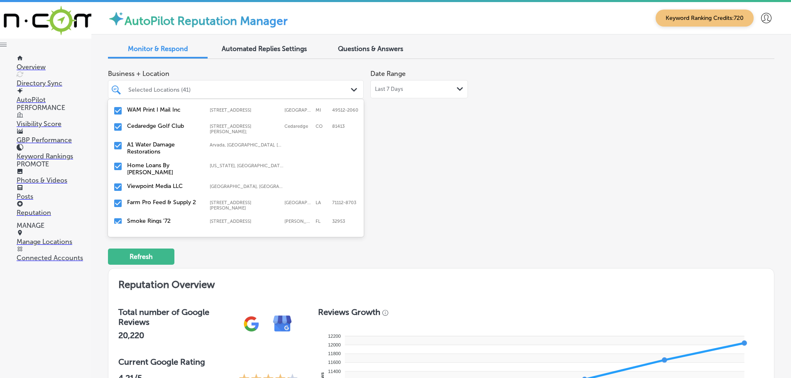
click at [187, 163] on label "Home Loans By Cherie" at bounding box center [164, 169] width 74 height 14
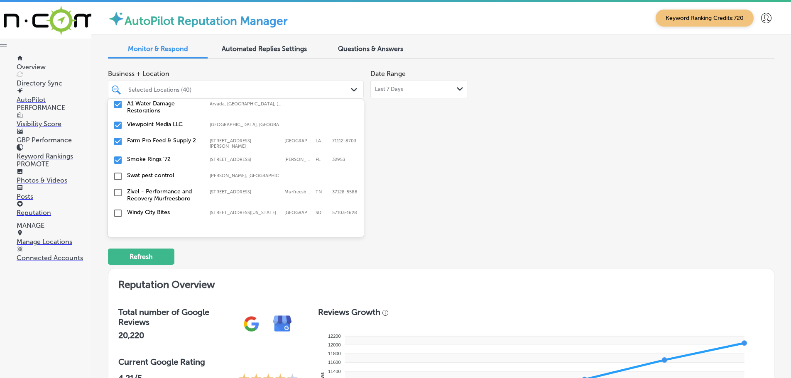
scroll to position [665, 0]
click at [189, 141] on div "Farm Pro Feed & Supply 2 5520 Barksdale Blvd, Bossier City, LA, 71112-8703 5520…" at bounding box center [235, 142] width 249 height 15
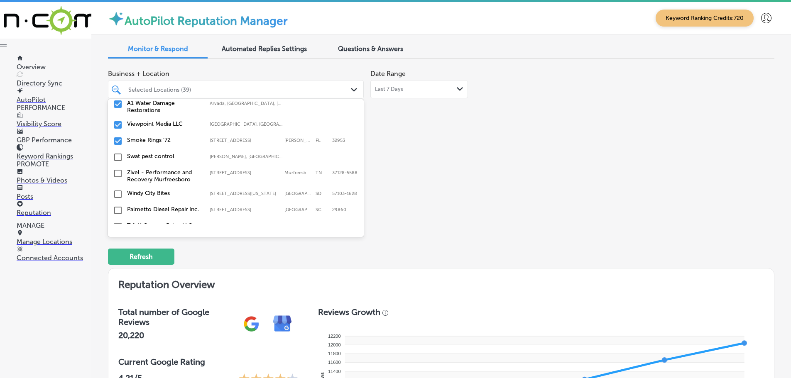
click at [163, 140] on label "Smoke Rings '72" at bounding box center [164, 140] width 74 height 7
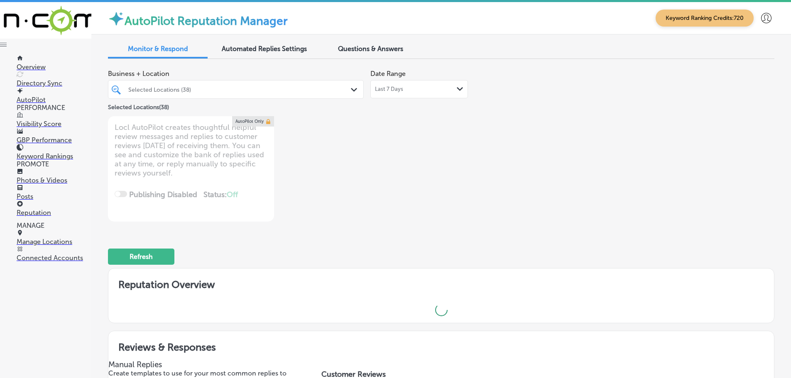
click at [410, 175] on div "Business + Location Selected Locations (38) Path Created with Sketch. Selected …" at bounding box center [308, 144] width 400 height 156
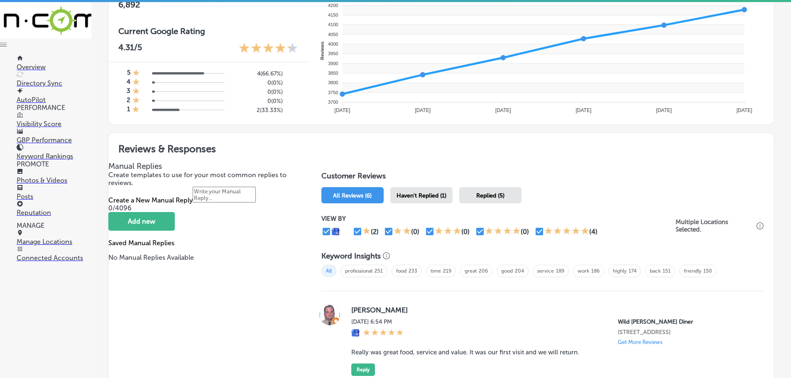
scroll to position [332, 0]
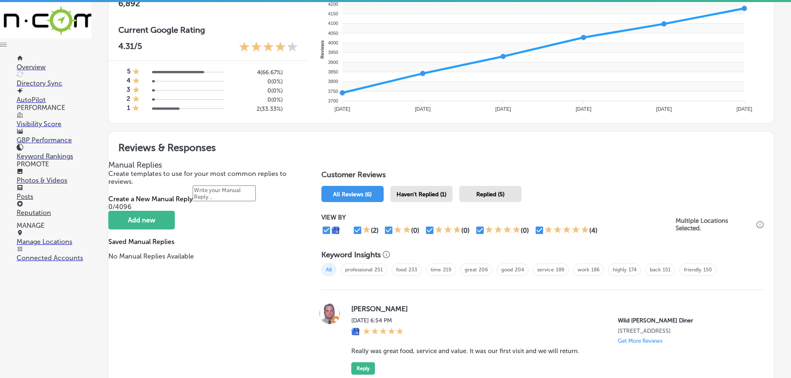
click at [424, 196] on span "Haven't Replied (1)" at bounding box center [422, 194] width 50 height 7
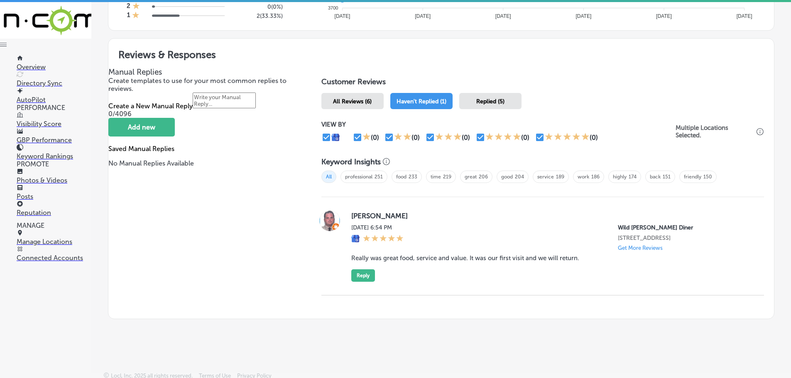
scroll to position [428, 0]
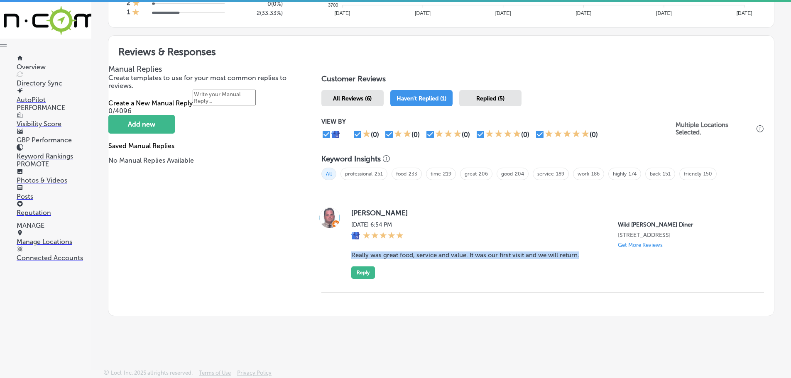
drag, startPoint x: 354, startPoint y: 257, endPoint x: 580, endPoint y: 260, distance: 226.4
click at [580, 260] on div "Jordan Flagstad Wed, Sep 3, 2025 6:54 PM Wild Berry Diner 4805 E Main St. Mesa,…" at bounding box center [551, 243] width 400 height 71
click at [359, 274] on button "Reply" at bounding box center [363, 273] width 24 height 12
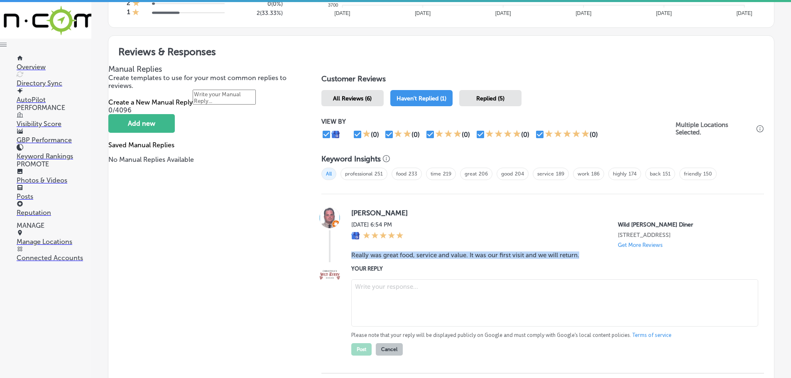
click at [390, 297] on textarea at bounding box center [554, 303] width 407 height 47
type textarea "x"
paste textarea "Thank you so much for the kind review! We’re so glad you enjoyed the food, serv…"
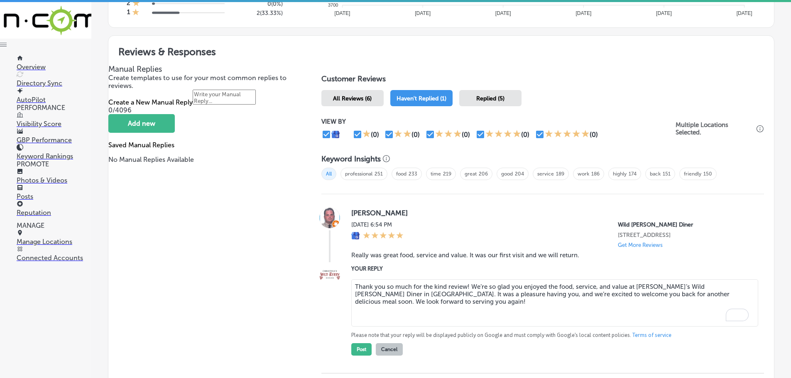
click at [465, 286] on textarea "Thank you so much for the kind review! We’re so glad you enjoyed the food, serv…" at bounding box center [554, 303] width 407 height 47
type textarea "Thank you so much for the kind review, Jordan! We’re so glad you enjoyed the fo…"
click at [356, 350] on button "Post" at bounding box center [361, 350] width 20 height 12
type textarea "x"
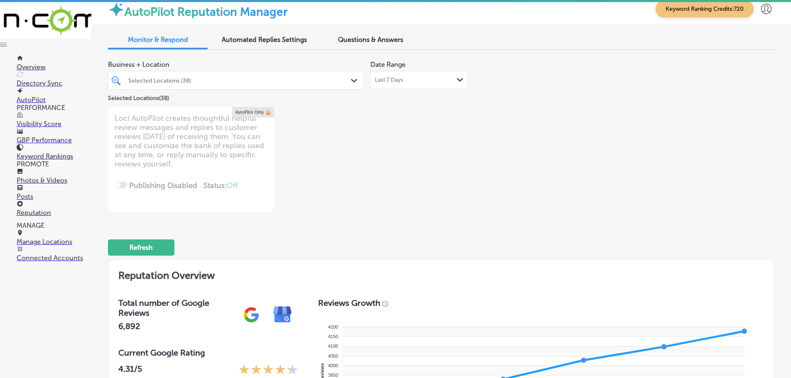
scroll to position [0, 0]
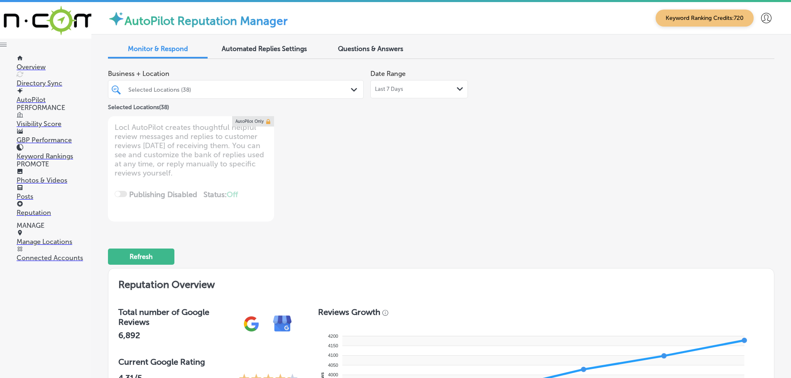
click at [369, 44] on div "Questions & Answers" at bounding box center [371, 50] width 100 height 18
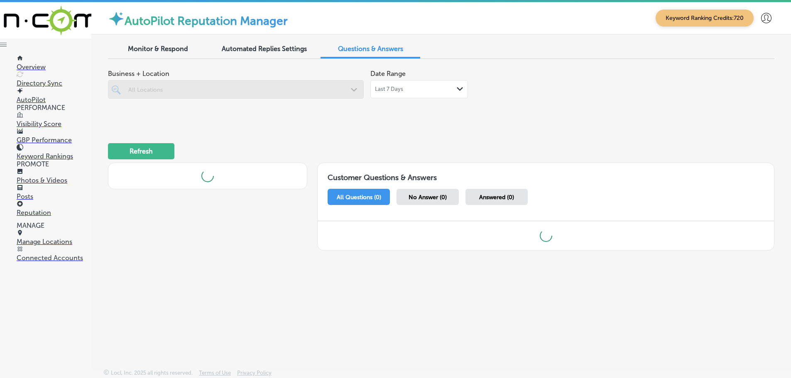
click at [352, 89] on div at bounding box center [236, 89] width 256 height 19
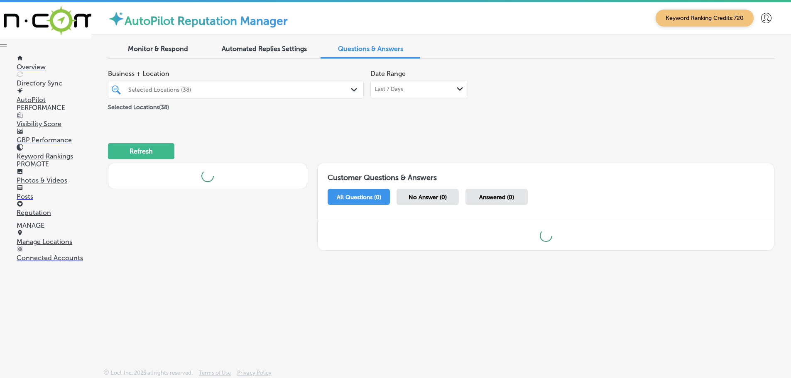
click at [353, 89] on polygon at bounding box center [354, 90] width 6 height 4
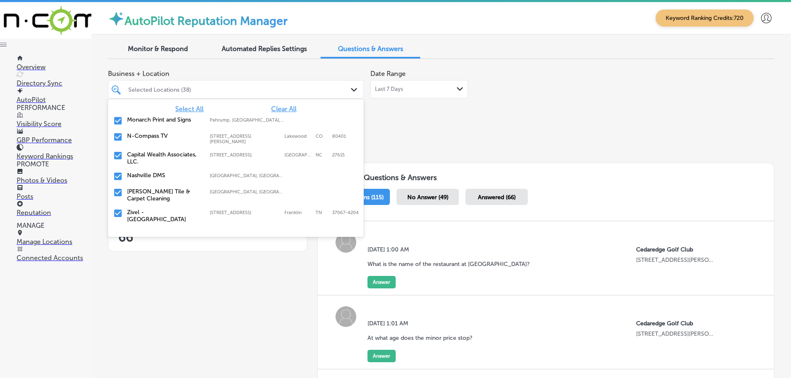
click at [273, 107] on span "Clear All" at bounding box center [283, 109] width 25 height 8
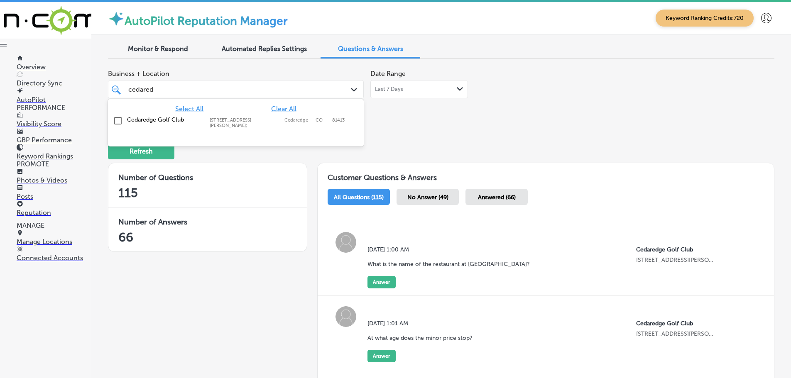
click at [260, 122] on label "500 Southeast Jay Avenue;" at bounding box center [245, 123] width 71 height 11
type input "cedared"
click at [452, 113] on div "Business + Location option 500 Southeast Jay Avenue; , selected. option 500 Sou…" at bounding box center [308, 91] width 400 height 51
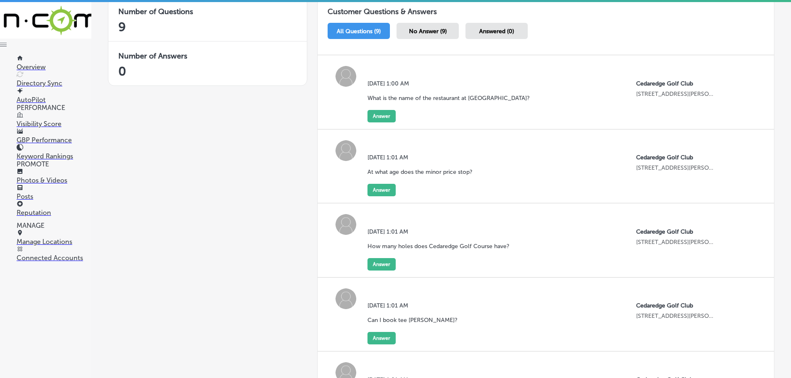
scroll to position [208, 0]
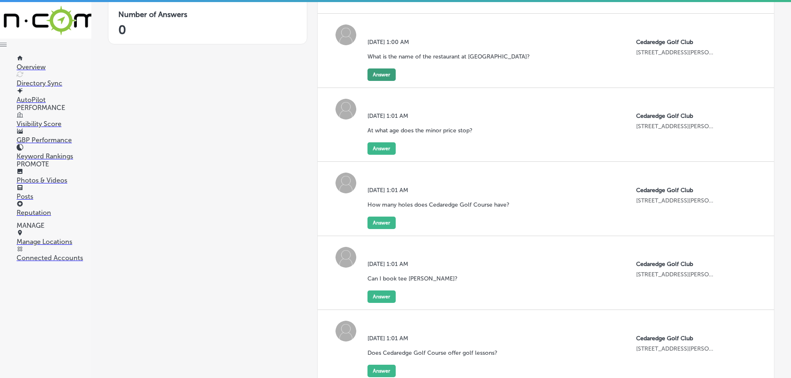
click at [378, 71] on button "Answer" at bounding box center [382, 75] width 28 height 12
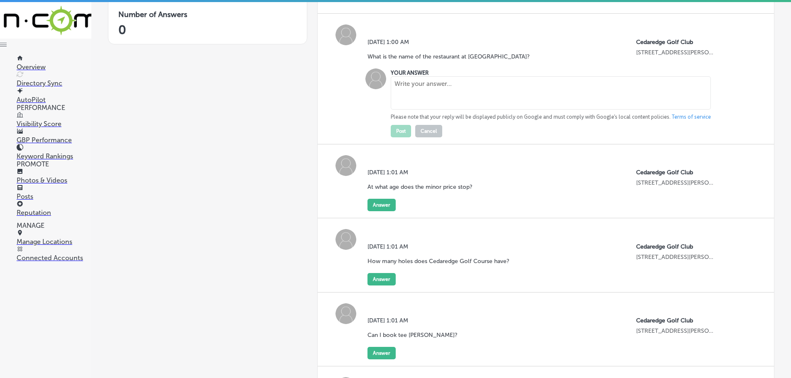
click at [403, 90] on textarea at bounding box center [551, 92] width 320 height 33
paste textarea "The onsite restaurant is called Lucky Shot, offering a full menu of food and dr…"
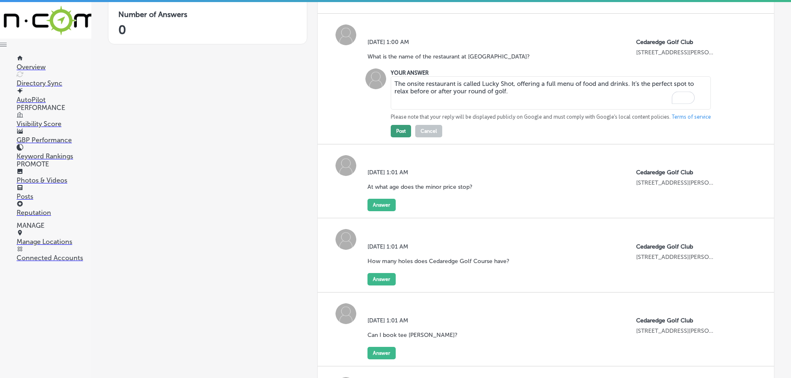
type textarea "The onsite restaurant is called Lucky Shot, offering a full menu of food and dr…"
click at [404, 133] on button "Post" at bounding box center [401, 131] width 20 height 12
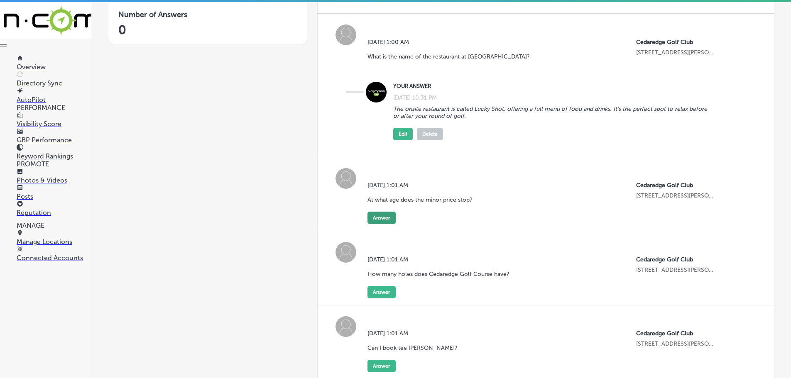
click at [377, 219] on button "Answer" at bounding box center [382, 218] width 28 height 12
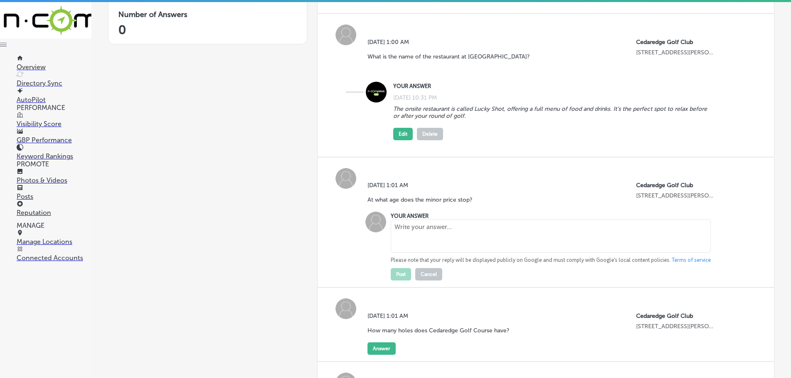
click at [422, 230] on textarea at bounding box center [551, 236] width 320 height 33
paste textarea "The minor price applies to golfers under [DEMOGRAPHIC_DATA]. Players 18 and old…"
type textarea "The minor price applies to golfers under [DEMOGRAPHIC_DATA]. Players 18 and old…"
click at [395, 272] on button "Post" at bounding box center [401, 274] width 20 height 12
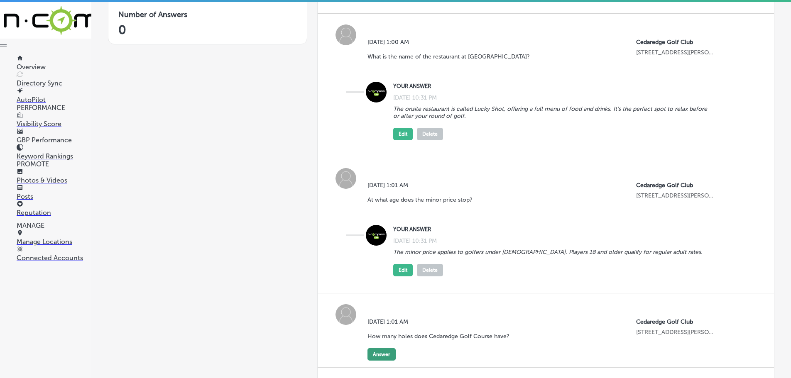
click at [383, 351] on button "Answer" at bounding box center [382, 355] width 28 height 12
click at [424, 365] on textarea at bounding box center [551, 372] width 320 height 33
paste textarea "Cedaredge Golf Course features a unique 18-hole layout with scenic front nine f…"
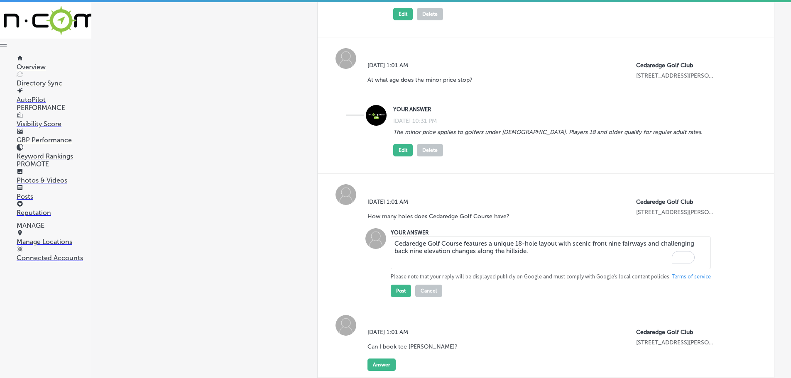
scroll to position [332, 0]
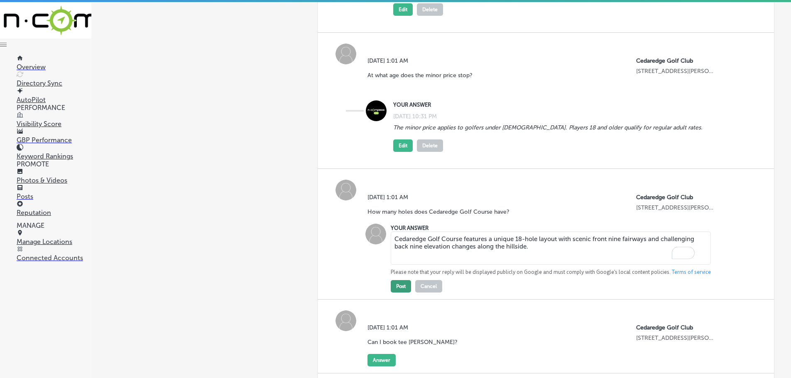
type textarea "Cedaredge Golf Course features a unique 18-hole layout with scenic front nine f…"
click at [399, 285] on button "Post" at bounding box center [401, 286] width 20 height 12
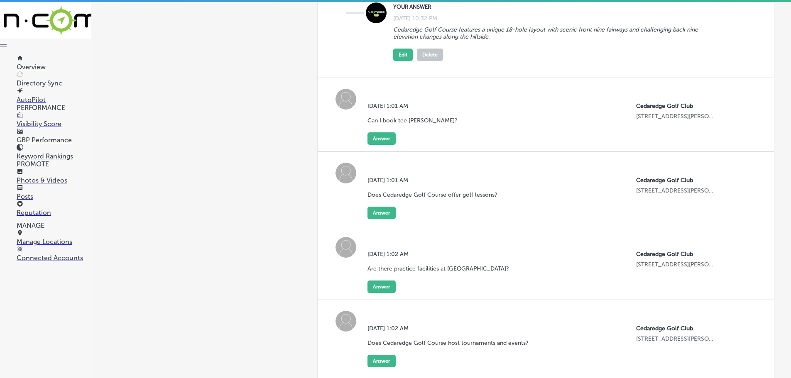
scroll to position [582, 0]
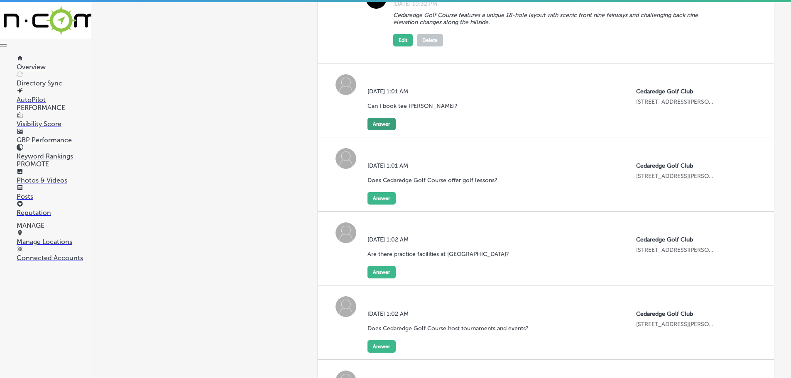
click at [375, 123] on button "Answer" at bounding box center [382, 124] width 28 height 12
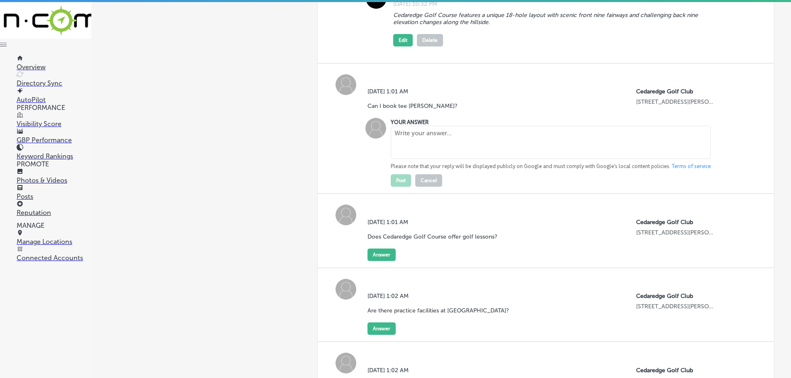
click at [415, 142] on textarea at bounding box center [551, 142] width 320 height 33
paste textarea "Yes, you can book tee [PERSON_NAME], by phone, or in person up to 14 days in ad…"
type textarea "Yes, you can book tee [PERSON_NAME], by phone, or in person up to 14 days in ad…"
click at [393, 179] on button "Post" at bounding box center [401, 180] width 20 height 12
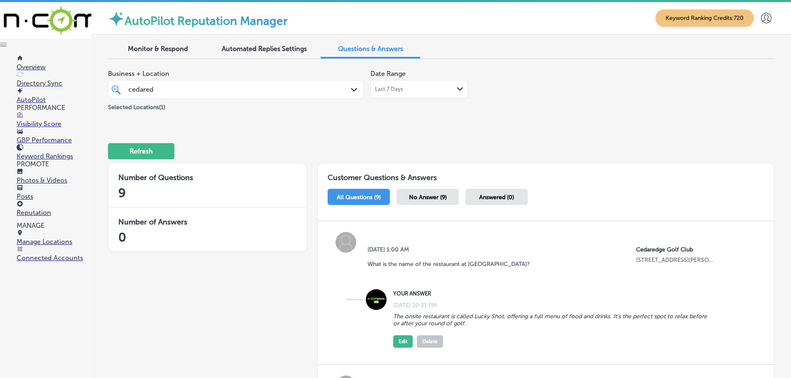
scroll to position [582, 0]
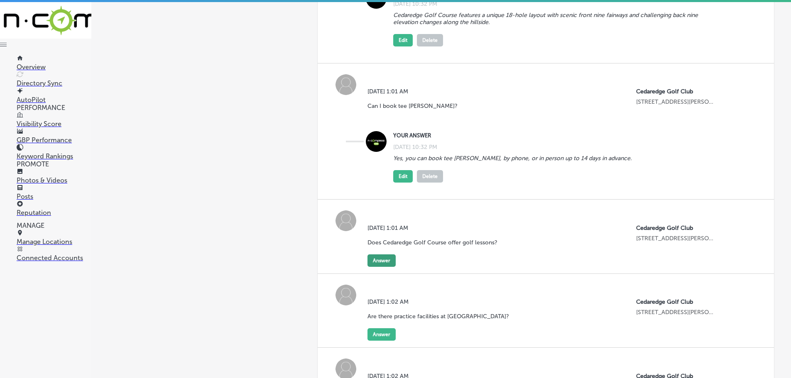
click at [376, 260] on button "Answer" at bounding box center [382, 261] width 28 height 12
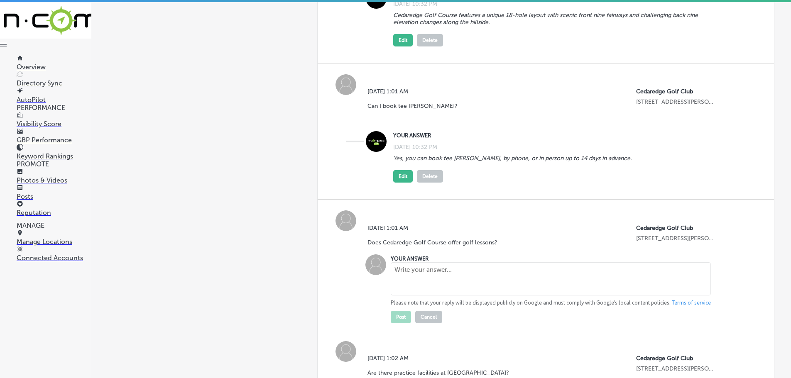
click at [434, 284] on textarea at bounding box center [551, 279] width 320 height 33
paste textarea "Yes, professional golf lessons and clinics are available for golfers of all age…"
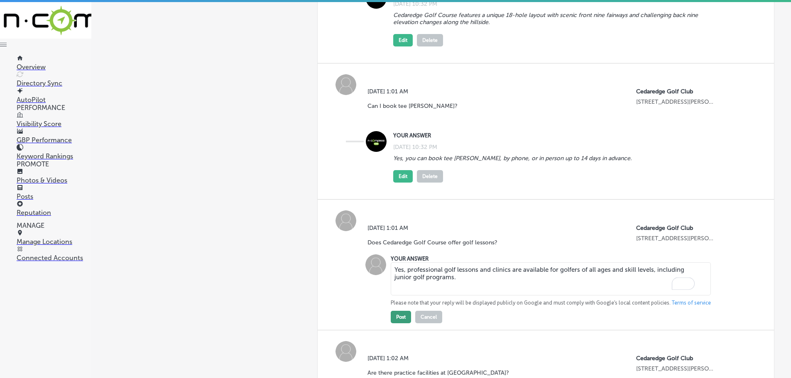
type textarea "Yes, professional golf lessons and clinics are available for golfers of all age…"
click at [406, 315] on button "Post" at bounding box center [401, 317] width 20 height 12
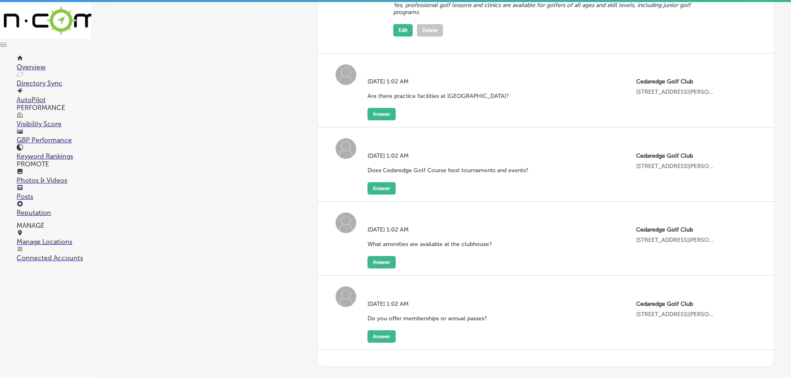
scroll to position [872, 0]
click at [383, 118] on button "Answer" at bounding box center [382, 113] width 28 height 12
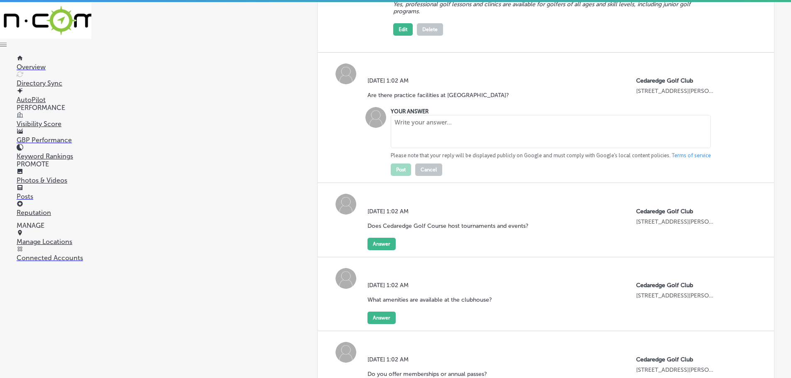
click at [430, 134] on textarea at bounding box center [551, 131] width 320 height 33
paste textarea "Yes, the course offers a driving range, putting greens, and practice areas to h…"
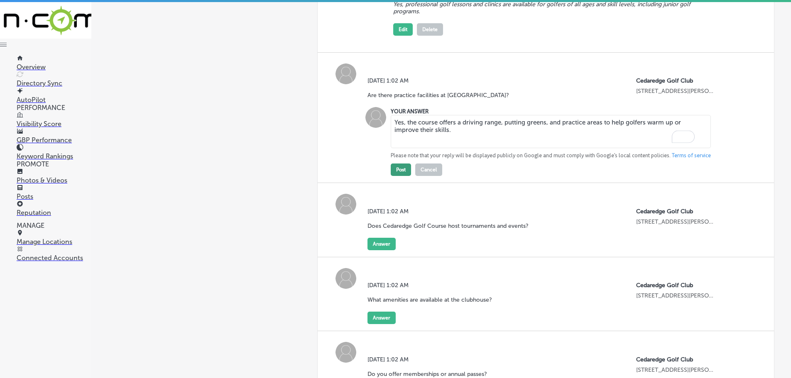
type textarea "Yes, the course offers a driving range, putting greens, and practice areas to h…"
click at [402, 165] on button "Post" at bounding box center [401, 170] width 20 height 12
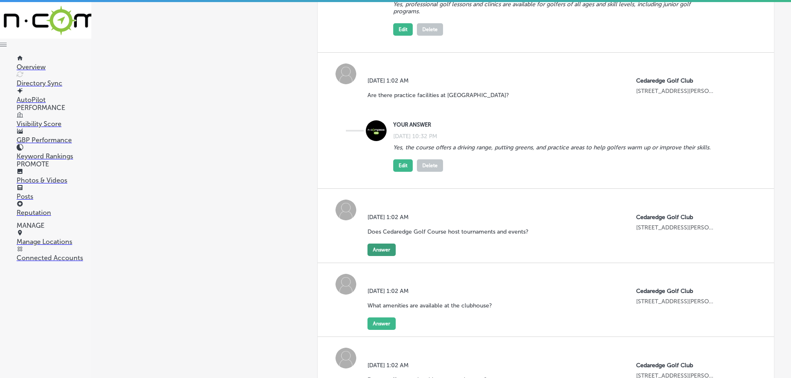
click at [386, 256] on button "Answer" at bounding box center [382, 250] width 28 height 12
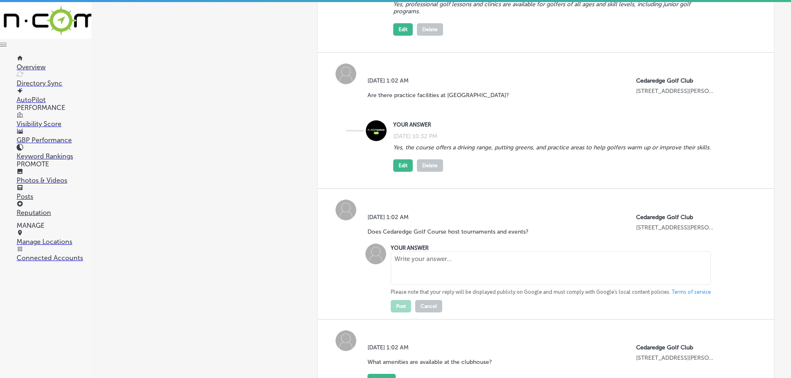
click at [452, 273] on textarea at bounding box center [551, 268] width 320 height 33
paste textarea "Absolutely! [GEOGRAPHIC_DATA] has a full calendar of tournaments, group clinics…"
type textarea "Absolutely! [GEOGRAPHIC_DATA] has a full calendar of tournaments, group clinics…"
click at [397, 313] on button "Post" at bounding box center [401, 306] width 20 height 12
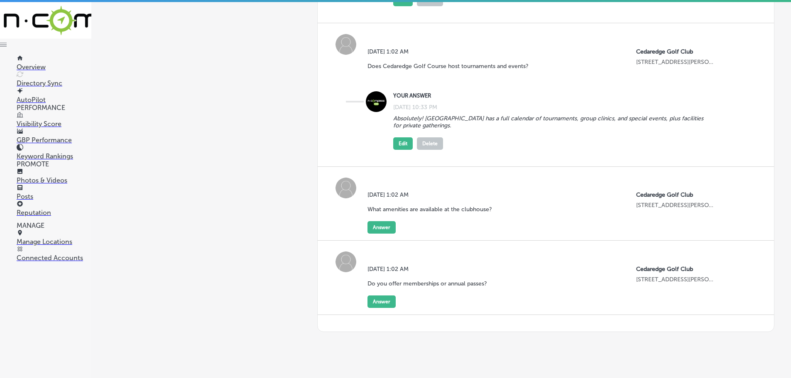
scroll to position [1038, 0]
click at [384, 232] on button "Answer" at bounding box center [382, 227] width 28 height 12
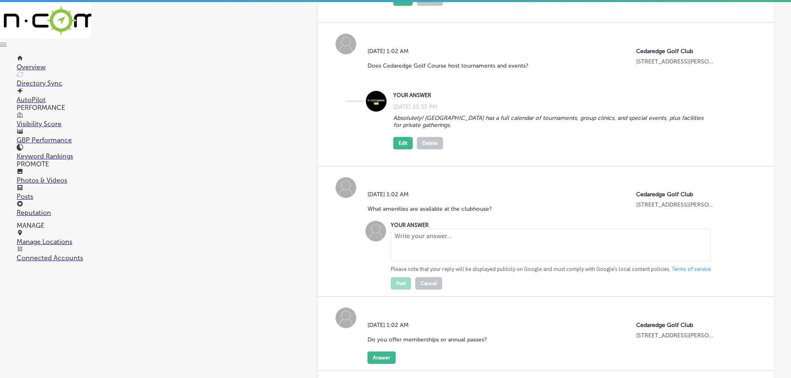
click at [443, 256] on textarea at bounding box center [551, 245] width 320 height 33
paste textarea "The clubhouse includes a Pro Shop, event facilities, and the Lucky Shot restaur…"
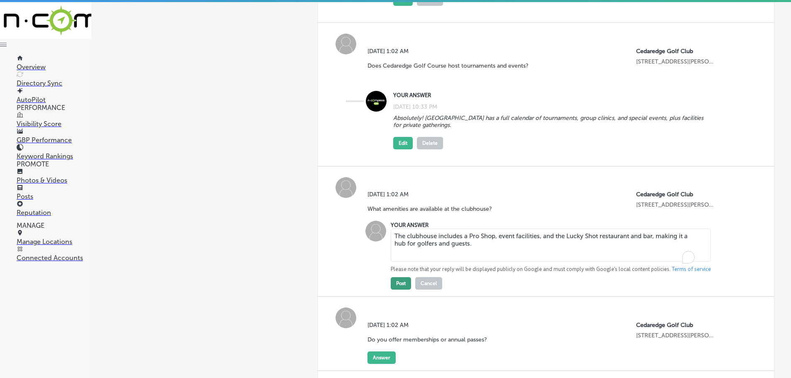
type textarea "The clubhouse includes a Pro Shop, event facilities, and the Lucky Shot restaur…"
click at [405, 287] on button "Post" at bounding box center [401, 283] width 20 height 12
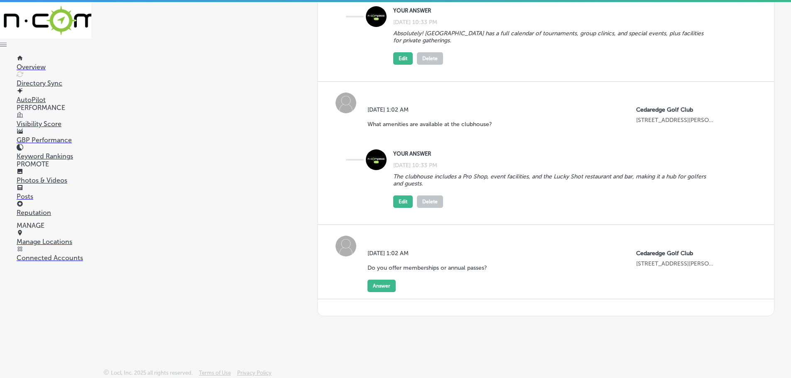
scroll to position [1130, 0]
click at [377, 285] on button "Answer" at bounding box center [382, 286] width 28 height 12
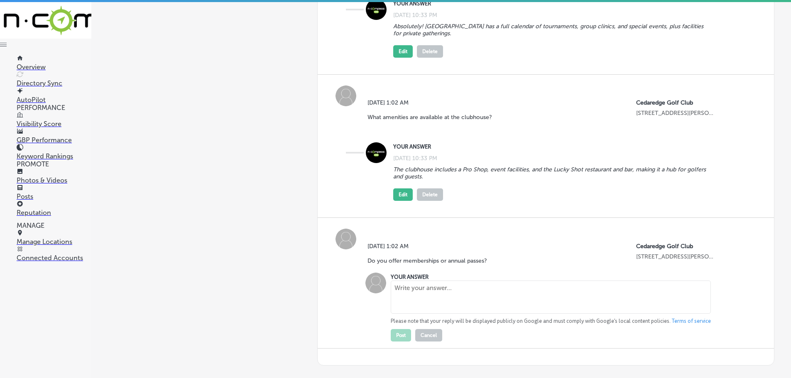
click at [440, 299] on textarea at bounding box center [551, 297] width 320 height 33
paste textarea "Yes, Cedaredge Golf Course provides annual passes, punch cards, and gift certif…"
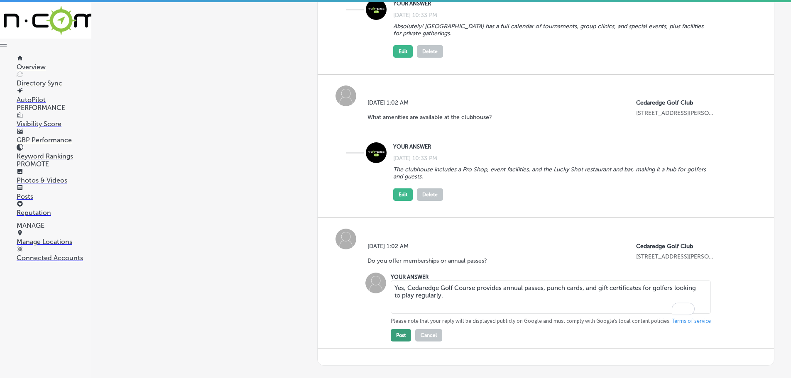
type textarea "Yes, Cedaredge Golf Course provides annual passes, punch cards, and gift certif…"
click at [400, 342] on button "Post" at bounding box center [401, 335] width 20 height 12
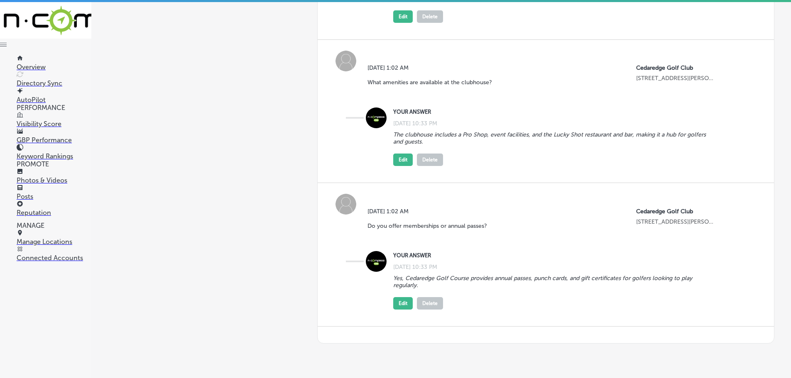
scroll to position [1200, 0]
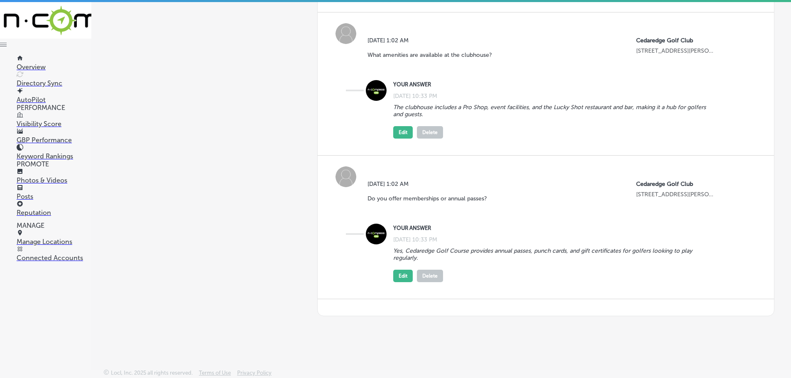
click at [48, 244] on p "Manage Locations" at bounding box center [54, 242] width 75 height 8
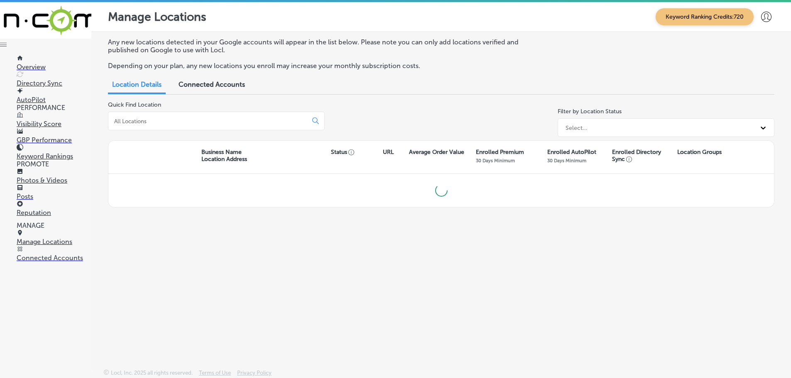
click at [164, 121] on input at bounding box center [209, 121] width 192 height 7
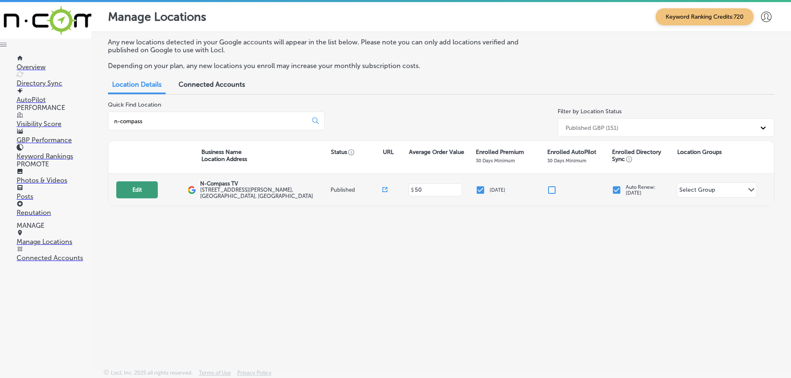
type input "n-compass"
click at [143, 189] on button "Edit" at bounding box center [137, 190] width 42 height 17
select select "US"
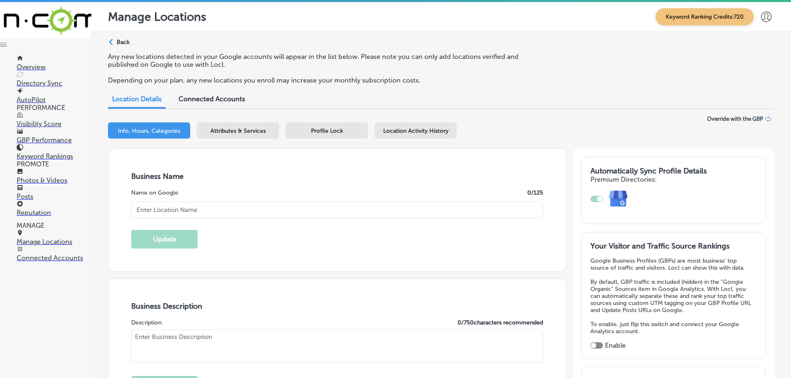
type input "N-Compass TV"
checkbox input "true"
type input "[STREET_ADDRESS][PERSON_NAME]"
type input "Lakewood"
type input "80401"
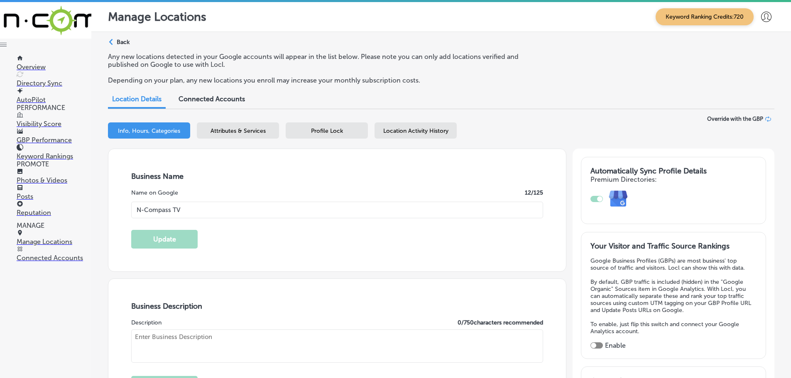
type input "US"
type input "[URL][DOMAIN_NAME]"
type textarea "N-Compass TV is a leader in the Indoor Digital Billboard industry and Digital M…"
type input "[PHONE_NUMBER]"
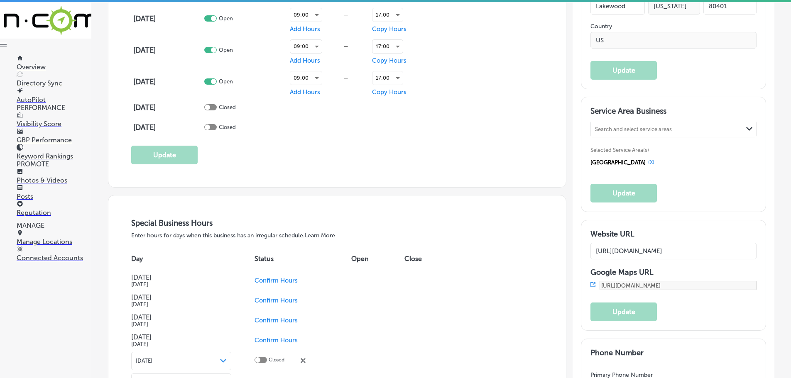
scroll to position [748, 0]
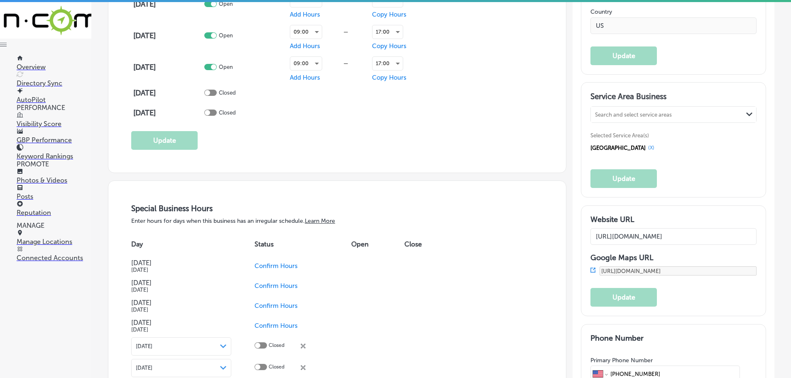
click at [53, 136] on p "GBP Performance" at bounding box center [54, 140] width 75 height 8
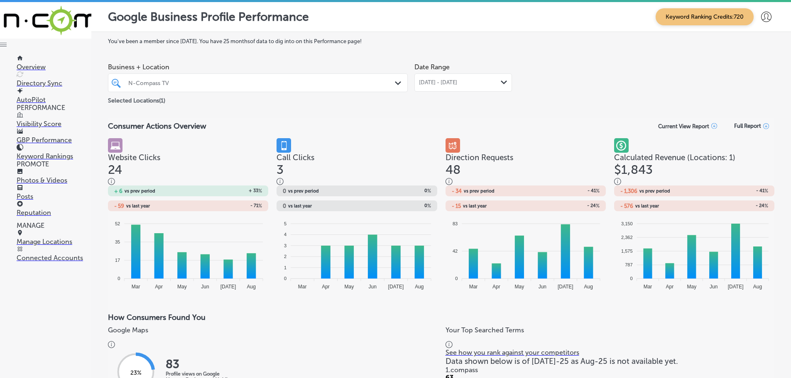
click at [501, 81] on icon "Path Created with Sketch." at bounding box center [504, 83] width 6 height 4
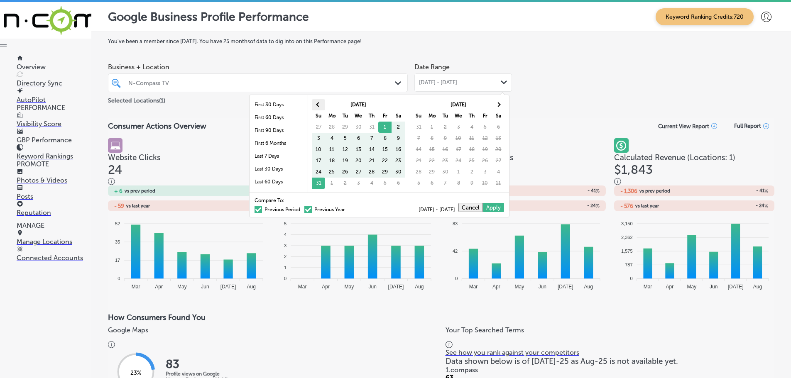
click at [318, 106] on span at bounding box center [318, 104] width 5 height 5
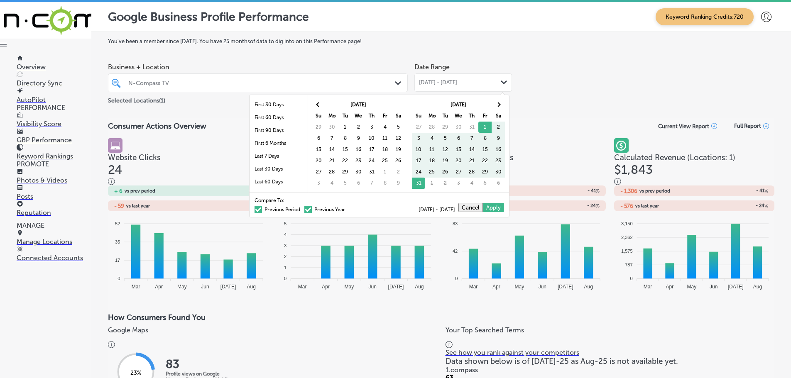
click at [318, 106] on span at bounding box center [318, 104] width 5 height 5
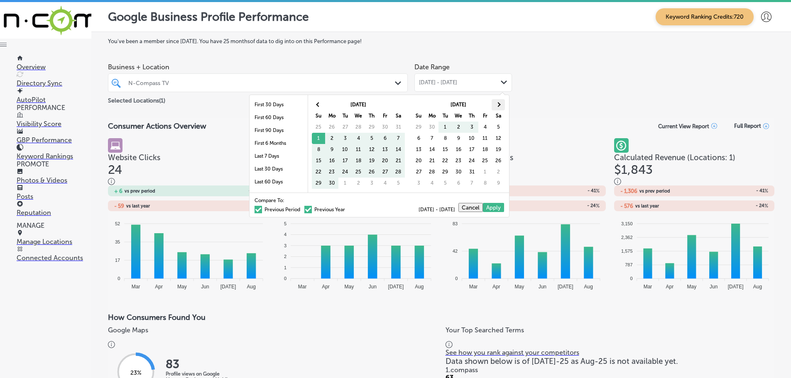
click at [499, 105] on span at bounding box center [498, 104] width 5 height 5
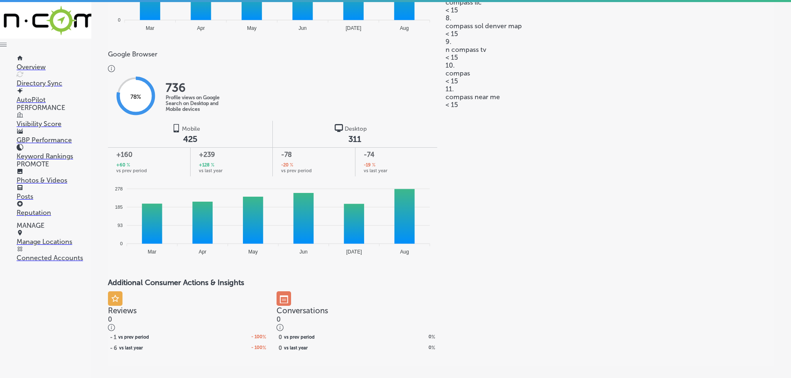
scroll to position [501, 0]
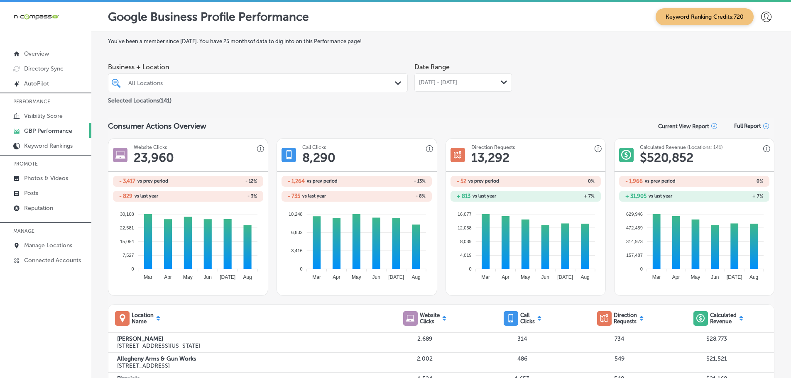
click at [502, 81] on icon "Path Created with Sketch." at bounding box center [504, 83] width 6 height 4
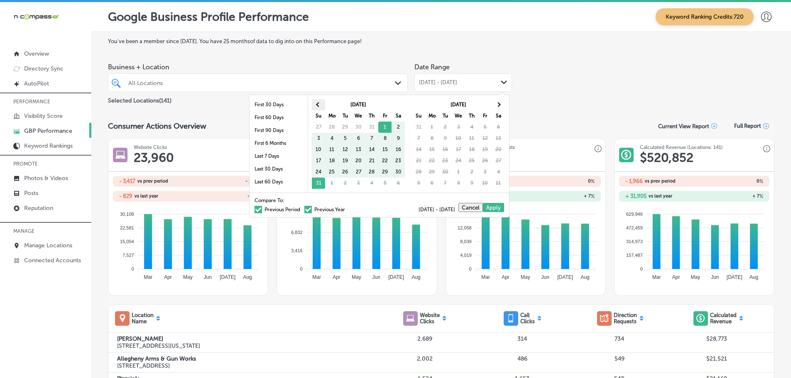
click at [315, 106] on th at bounding box center [318, 104] width 13 height 11
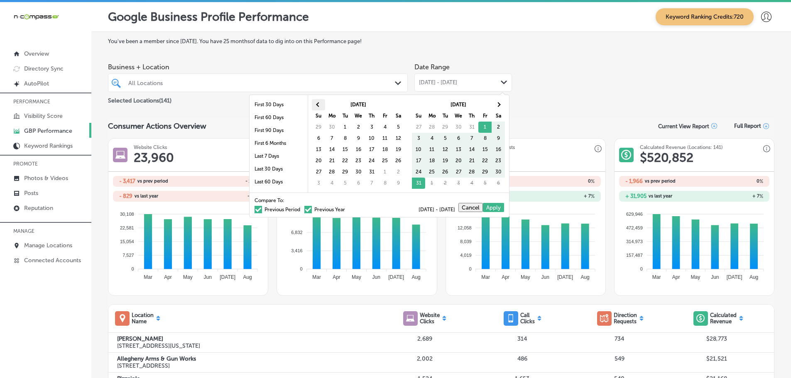
click at [314, 105] on th at bounding box center [318, 104] width 13 height 11
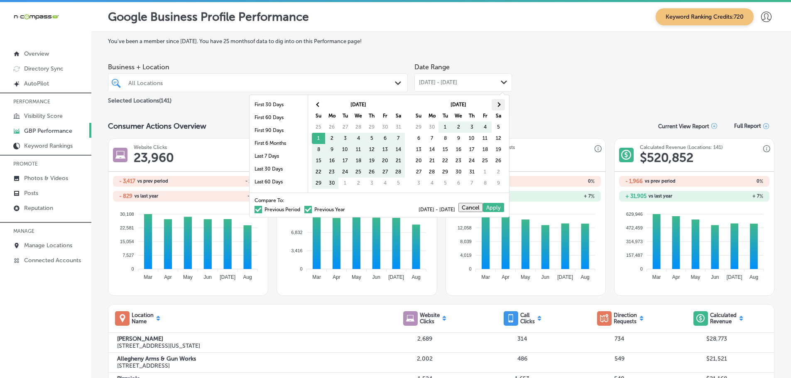
click at [498, 104] on span at bounding box center [498, 104] width 5 height 5
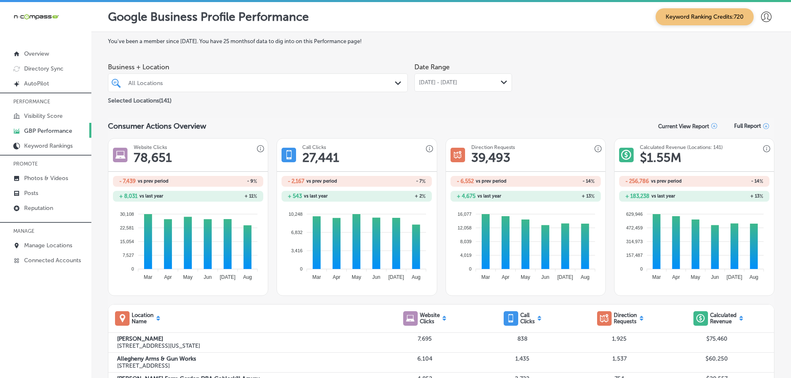
click at [395, 84] on polygon at bounding box center [398, 83] width 6 height 4
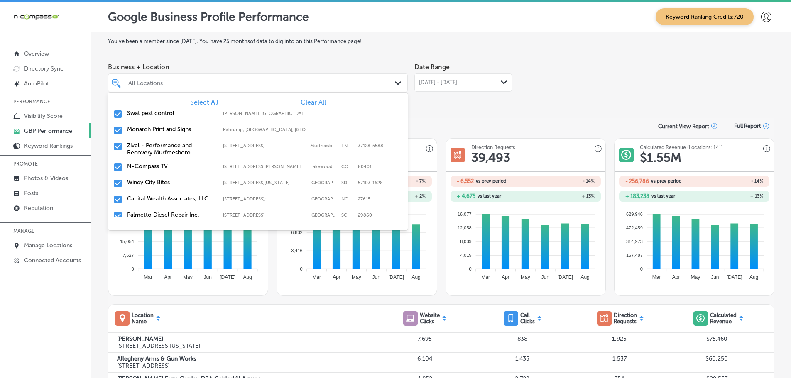
click at [308, 102] on span "Clear All" at bounding box center [313, 102] width 25 height 8
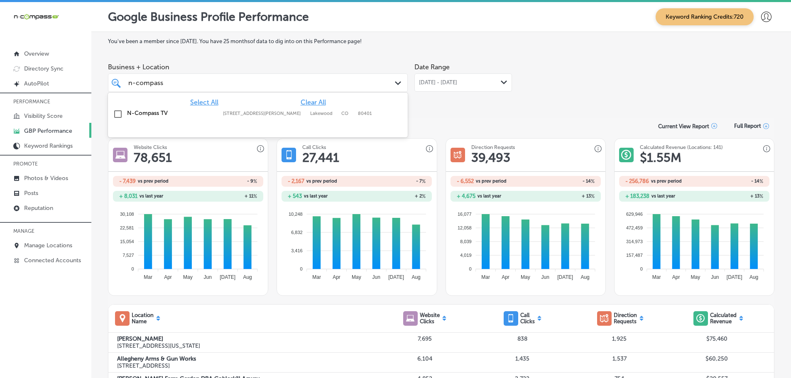
click at [271, 115] on label "[STREET_ADDRESS][PERSON_NAME]" at bounding box center [264, 113] width 83 height 5
type input "n-compass"
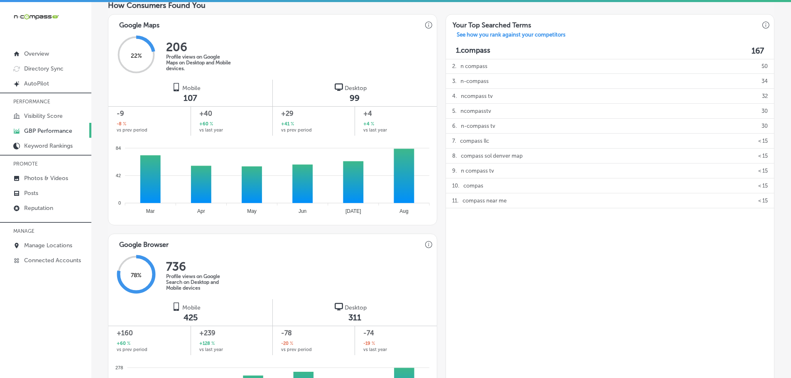
scroll to position [291, 0]
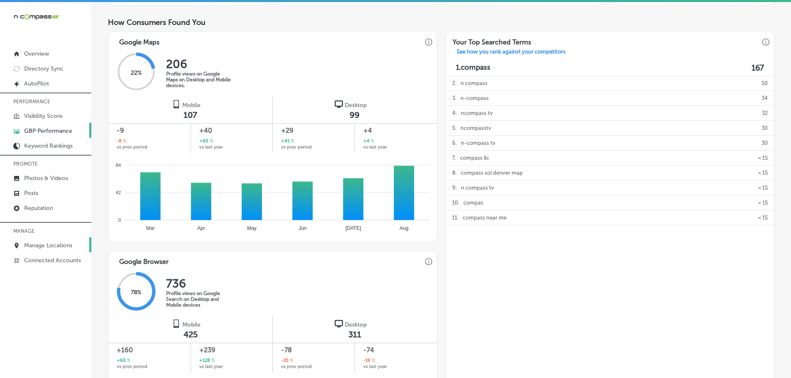
click at [51, 246] on p "Manage Locations" at bounding box center [48, 245] width 48 height 7
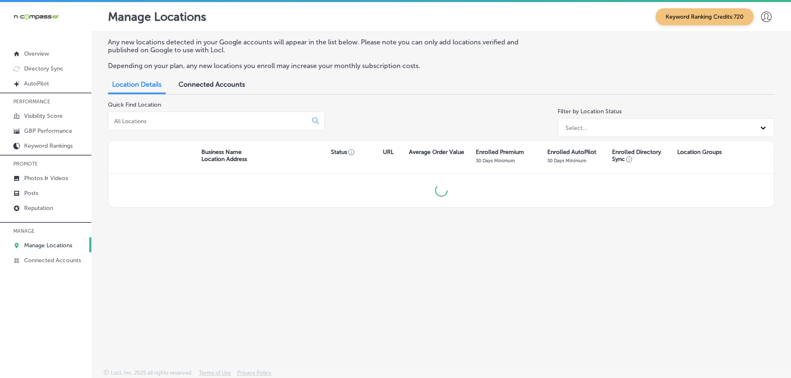
click at [193, 118] on input at bounding box center [209, 121] width 192 height 7
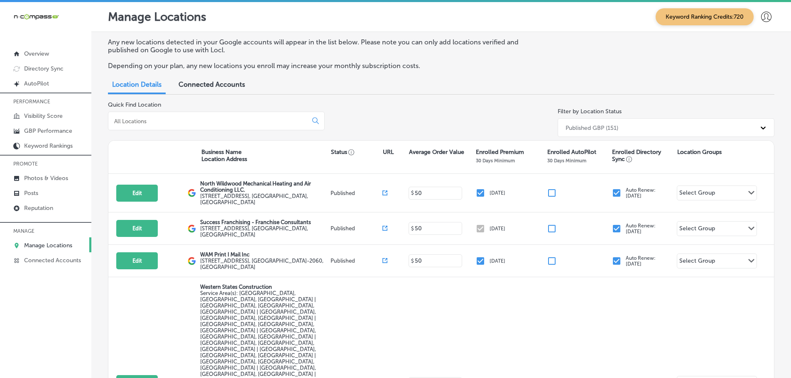
click at [231, 123] on input at bounding box center [209, 121] width 192 height 7
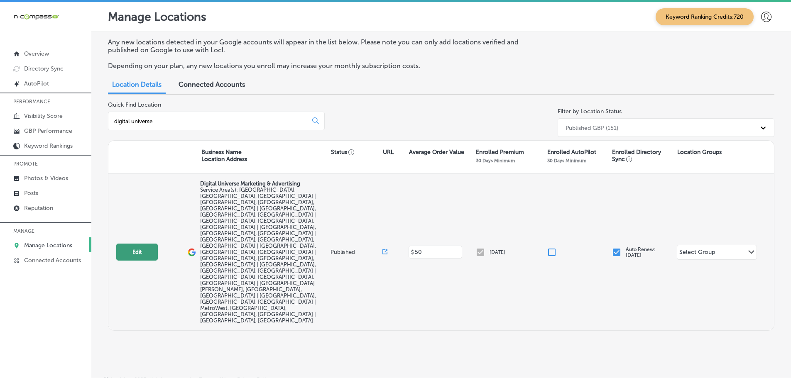
type input "digital universe"
click at [150, 244] on button "Edit" at bounding box center [137, 252] width 42 height 17
select select "US"
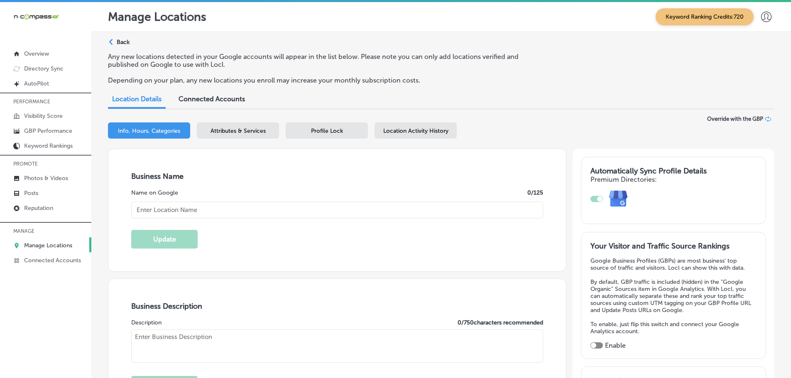
type textarea "At Digital Universe Marketing & Advertising, we empower local businesses to thr…"
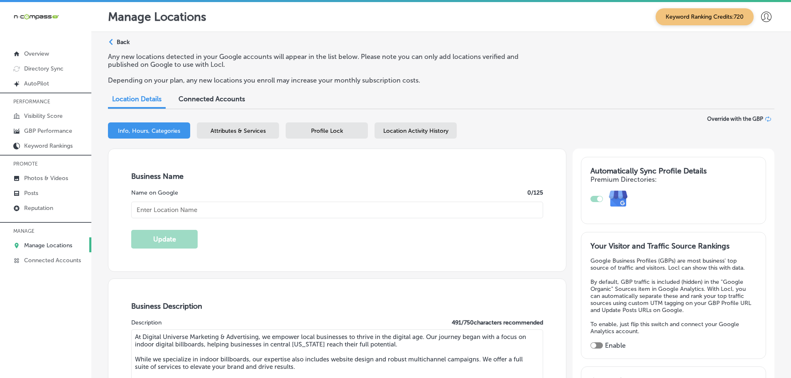
checkbox input "false"
type input "7965 state Rd. 50"
type input "Suite 1000-222"
type input "Groveland"
type input "34736"
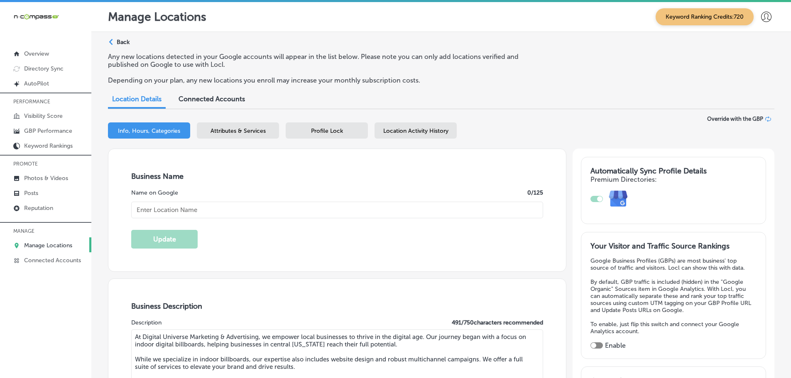
type input "US"
type input "https://digitaluniversead.com/"
type input "Digital Universe Marketing & Advertising"
type input "+1 352 734 3777"
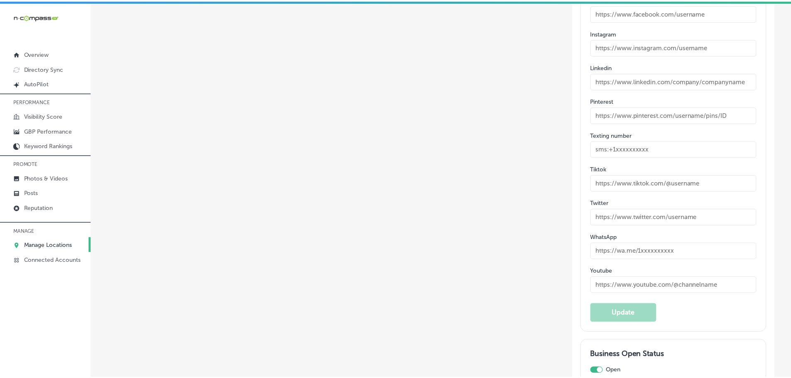
scroll to position [1475, 0]
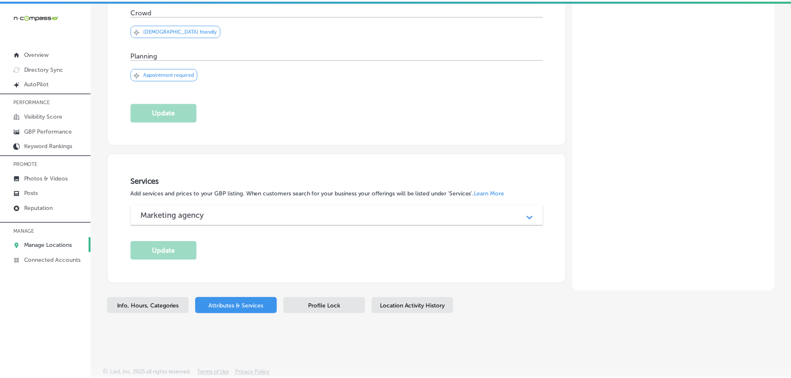
scroll to position [294, 0]
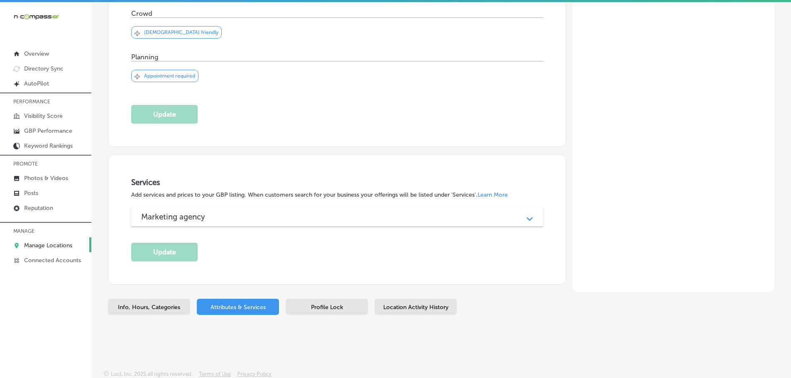
click at [333, 302] on div "Profile Lock" at bounding box center [327, 307] width 82 height 16
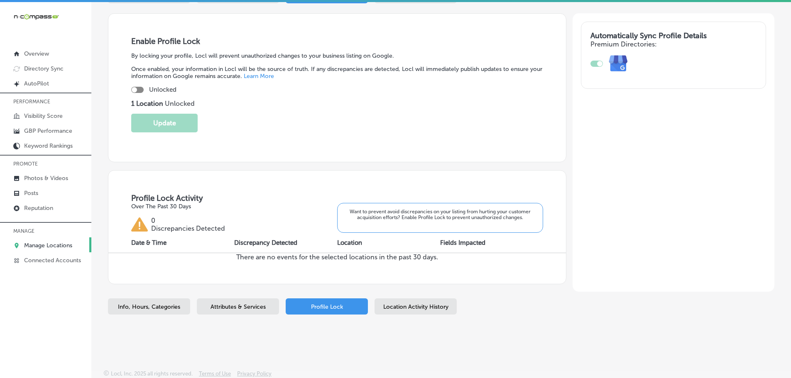
scroll to position [94, 0]
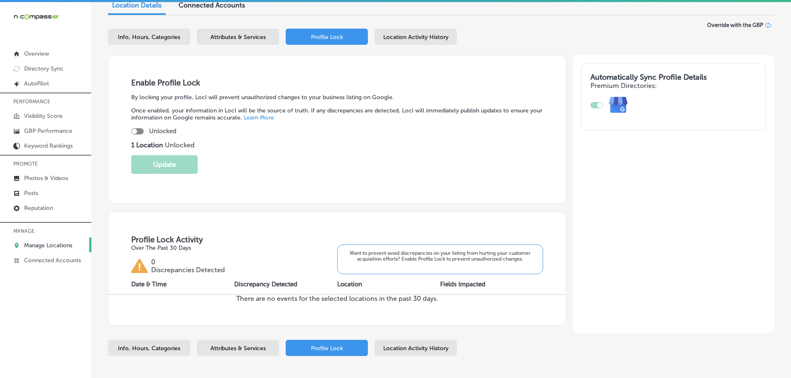
click at [428, 350] on span "Location Activity History" at bounding box center [415, 348] width 65 height 7
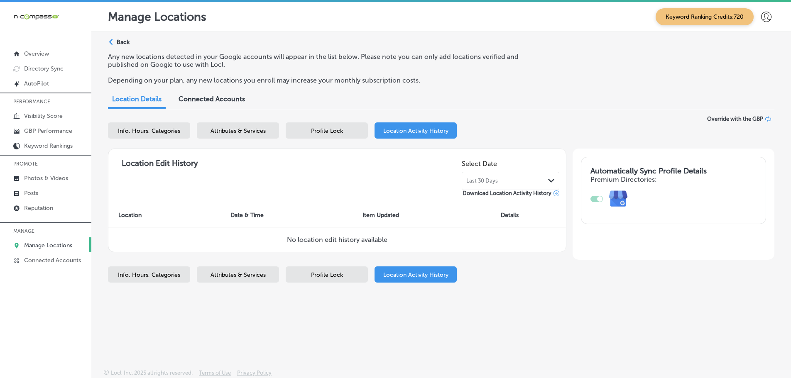
click at [334, 275] on span "Profile Lock" at bounding box center [327, 275] width 32 height 7
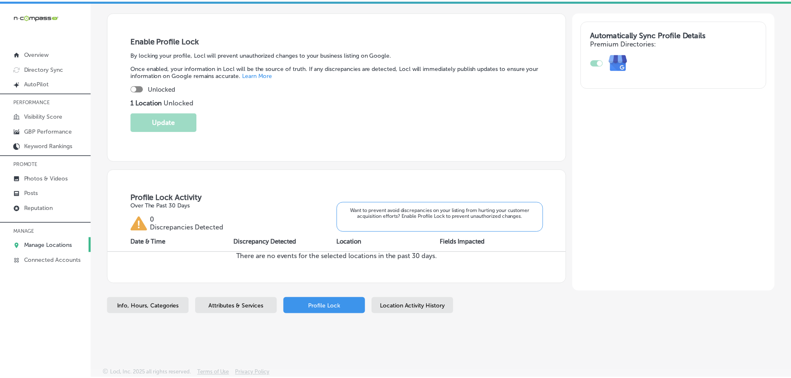
scroll to position [135, 0]
click at [409, 305] on span "Location Activity History" at bounding box center [415, 307] width 65 height 7
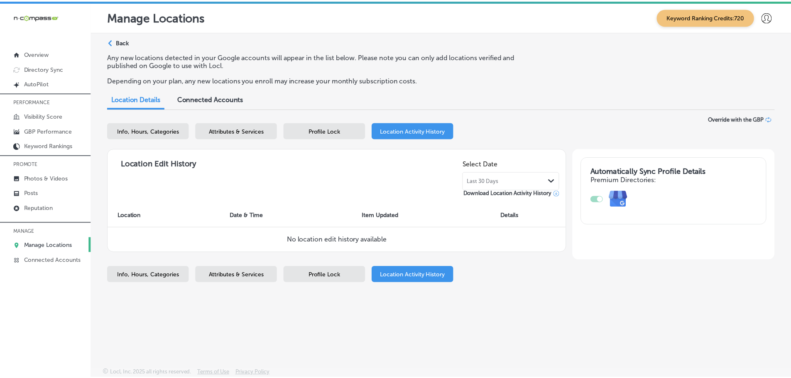
scroll to position [2, 0]
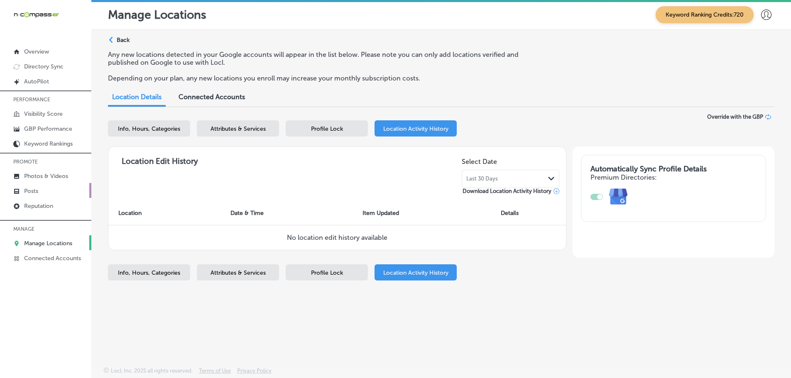
click at [34, 192] on p "Posts" at bounding box center [31, 191] width 14 height 7
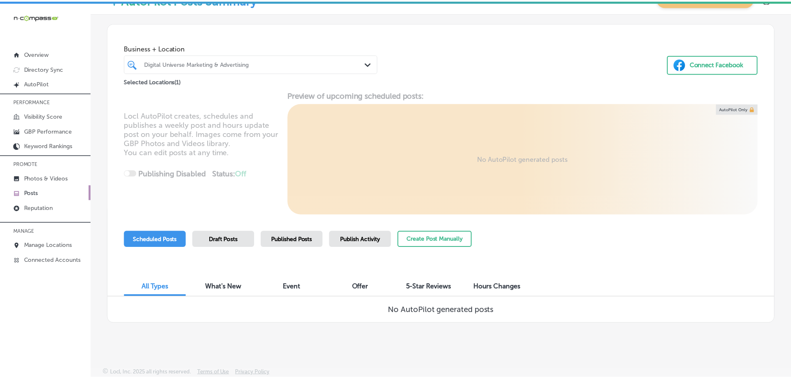
scroll to position [2, 0]
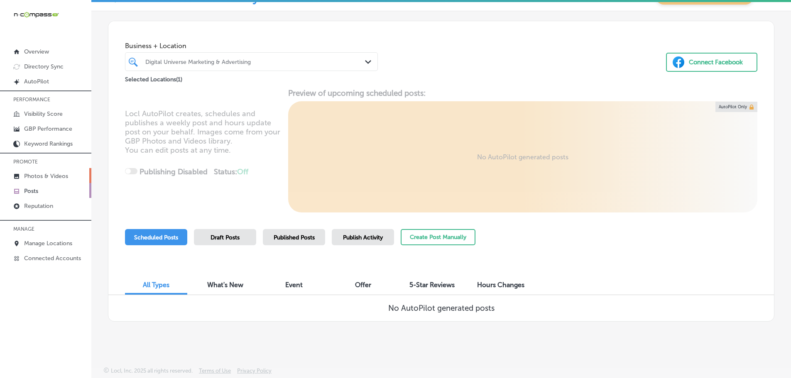
click at [50, 176] on p "Photos & Videos" at bounding box center [46, 176] width 44 height 7
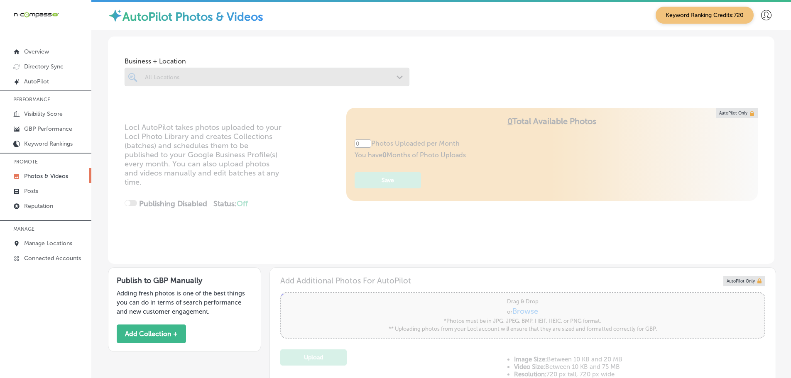
type input "5"
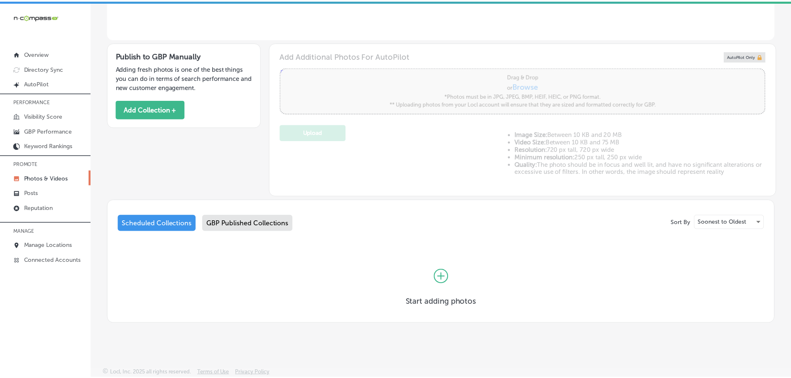
scroll to position [227, 0]
click at [37, 126] on link "GBP Performance" at bounding box center [45, 130] width 91 height 15
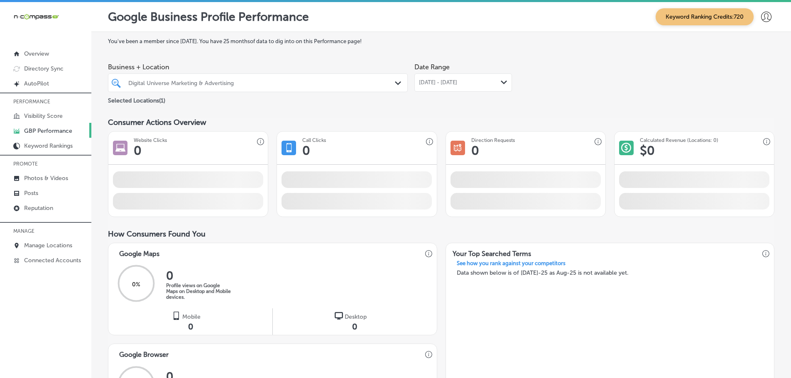
click at [491, 81] on div "Aug 01, 2025 - Aug 31, 2025 Path Created with Sketch." at bounding box center [463, 82] width 88 height 7
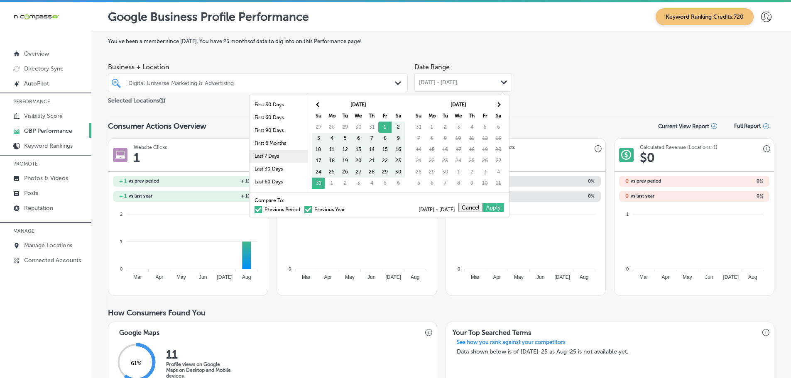
scroll to position [42, 0]
click at [269, 154] on li "Last 90 Days" at bounding box center [279, 153] width 58 height 13
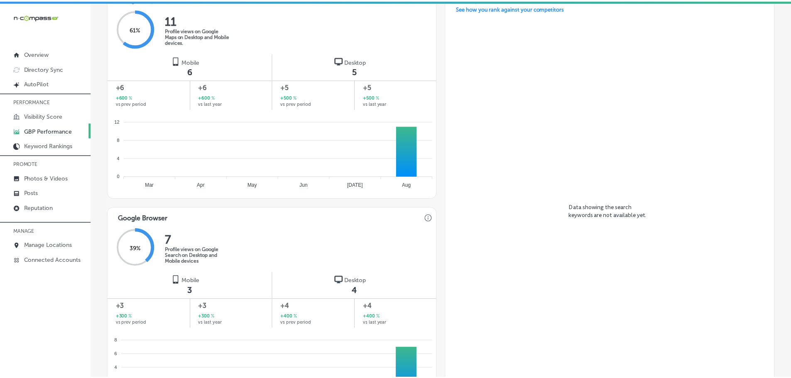
scroll to position [525, 0]
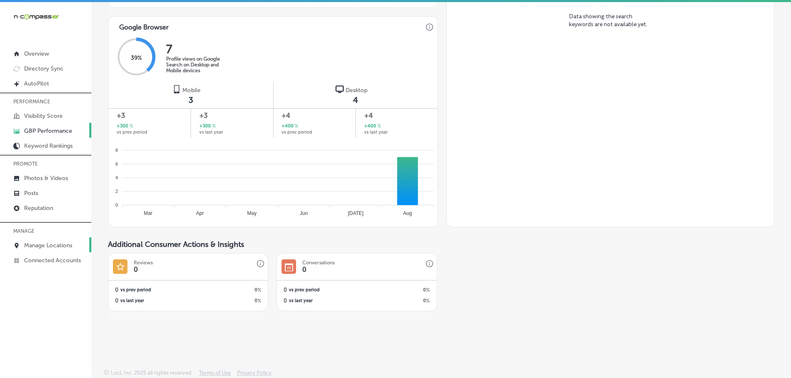
click at [55, 241] on link "Manage Locations" at bounding box center [45, 245] width 91 height 15
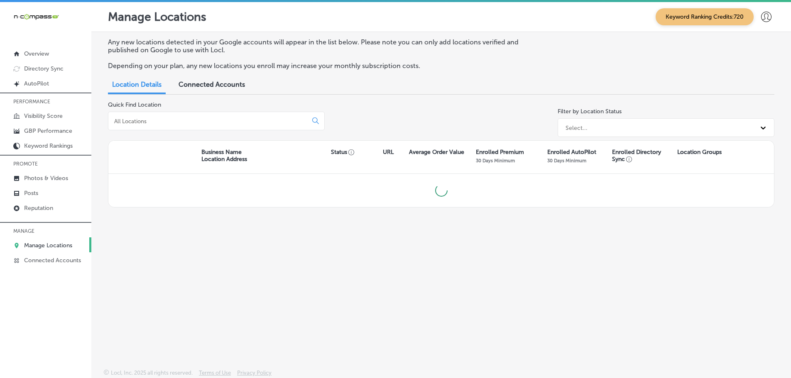
click at [170, 124] on input at bounding box center [209, 121] width 192 height 7
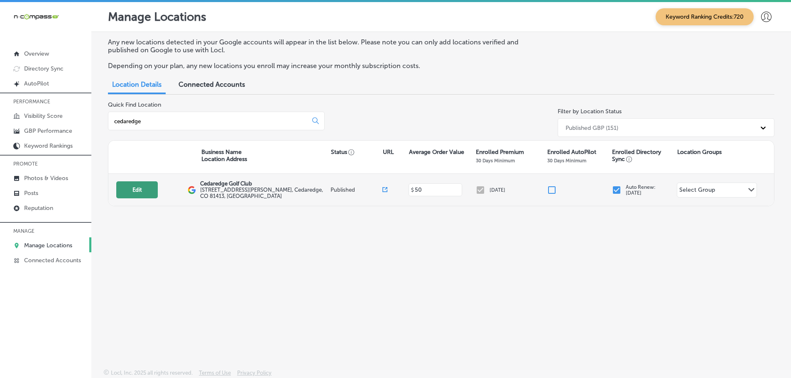
type input "cedaredge"
click at [136, 185] on button "Edit" at bounding box center [137, 190] width 42 height 17
select select "US"
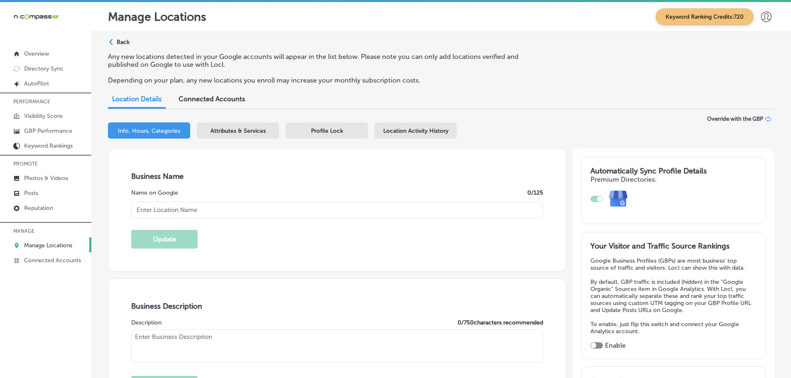
checkbox input "true"
type input "Cedaredge Golf Club"
type input "[STREET_ADDRESS][PERSON_NAME]"
type input "Cedaredge"
type input "81413"
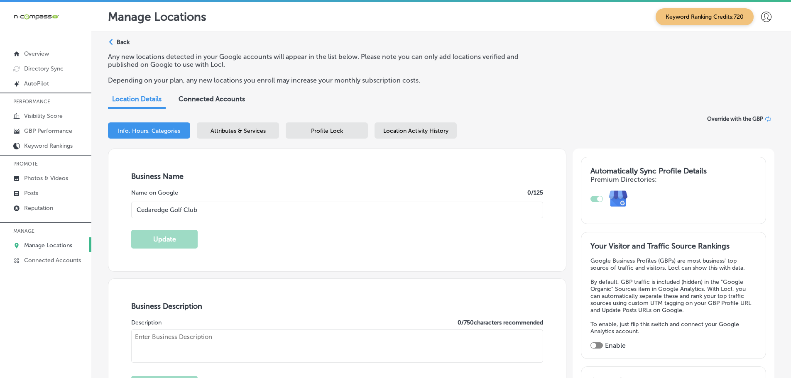
type input "US"
type input "https://www.cedaredgegolf.com/"
type textarea "Cedaredge Golf Course is a stunning 18-hole golf course in Cedaredge, CO, locat…"
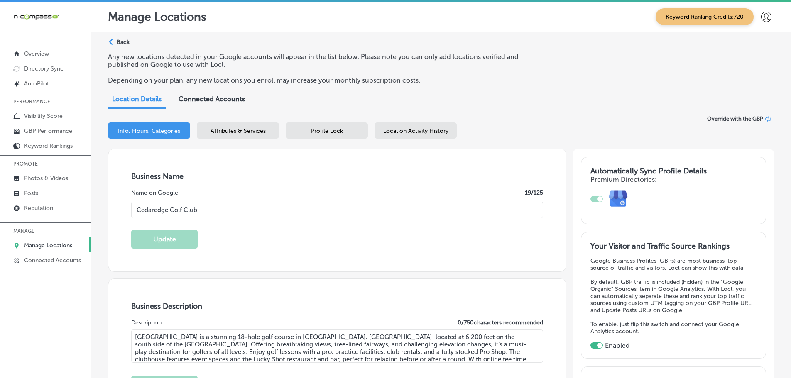
type input "+1 970 856 7781"
click at [239, 213] on input "Cedaredge Golf Club" at bounding box center [337, 210] width 412 height 17
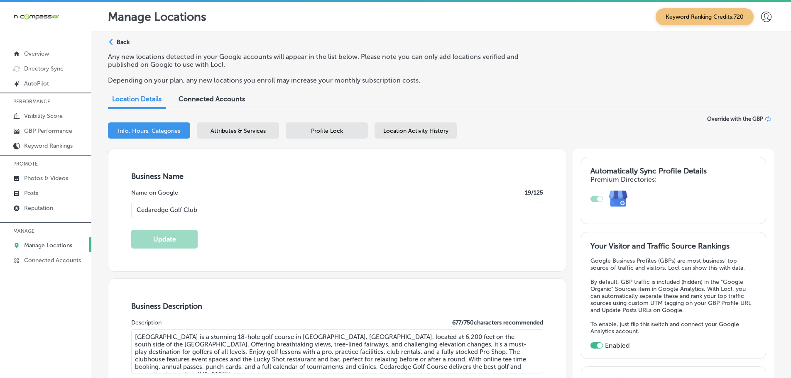
drag, startPoint x: 211, startPoint y: 212, endPoint x: 187, endPoint y: 211, distance: 24.9
click at [187, 211] on input "Cedaredge Golf Club" at bounding box center [337, 210] width 412 height 17
type input "Cedaredge Golf Course"
click at [172, 242] on button "Update" at bounding box center [164, 239] width 66 height 19
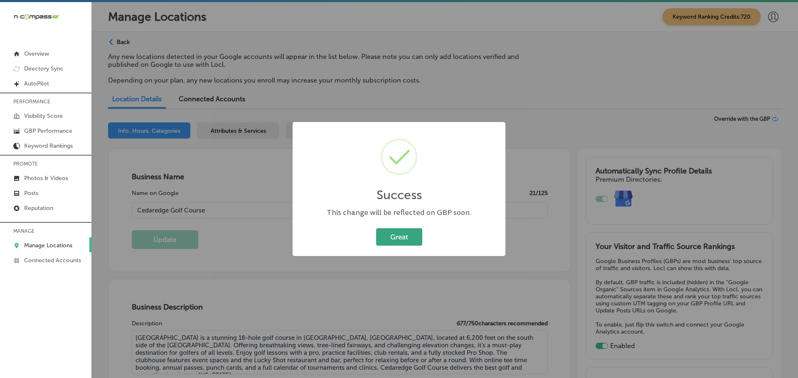
click at [388, 236] on button "Great" at bounding box center [399, 236] width 46 height 17
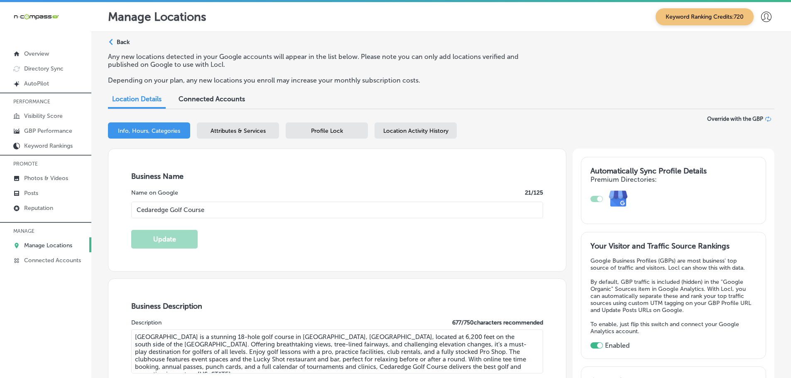
click at [34, 245] on p "Manage Locations" at bounding box center [48, 245] width 48 height 7
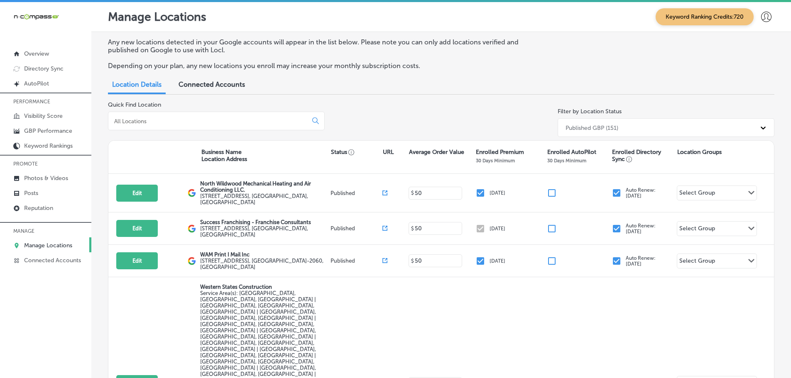
click at [204, 125] on div at bounding box center [216, 121] width 217 height 19
click at [203, 120] on input at bounding box center [209, 121] width 192 height 7
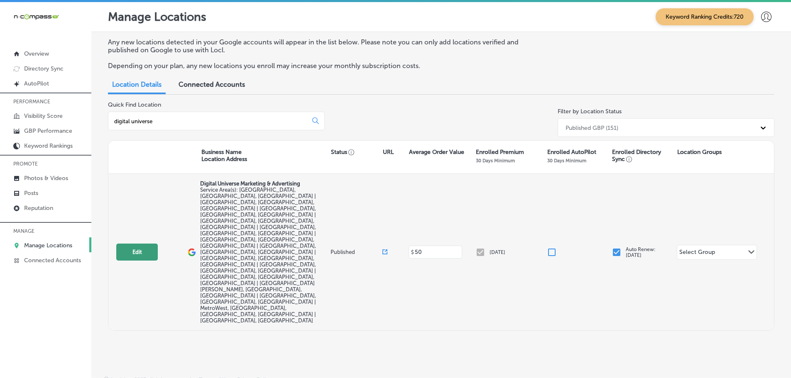
type input "digital universe"
click at [155, 244] on button "Edit" at bounding box center [137, 252] width 42 height 17
select select "US"
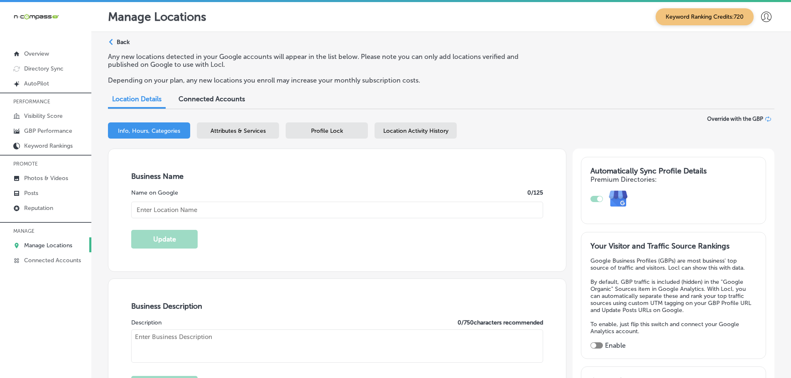
type input "Digital Universe Marketing & Advertising"
checkbox input "false"
type input "7965 state Rd. 50"
type input "Suite 1000-222"
type input "Groveland"
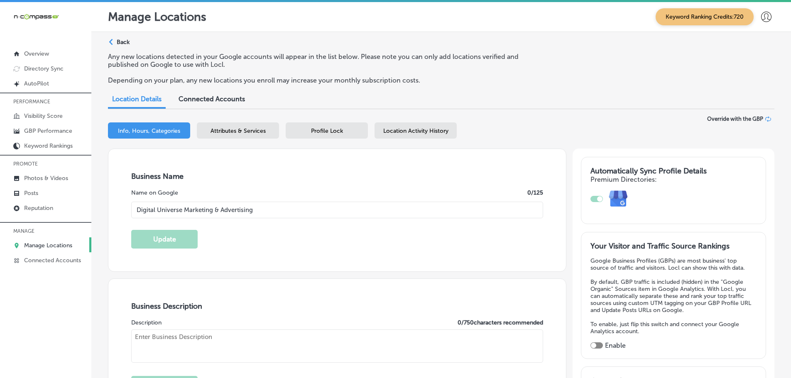
type input "34736"
type input "US"
type input "https://digitaluniversead.com/"
type textarea "At Digital Universe Marketing & Advertising, we empower local businesses to thr…"
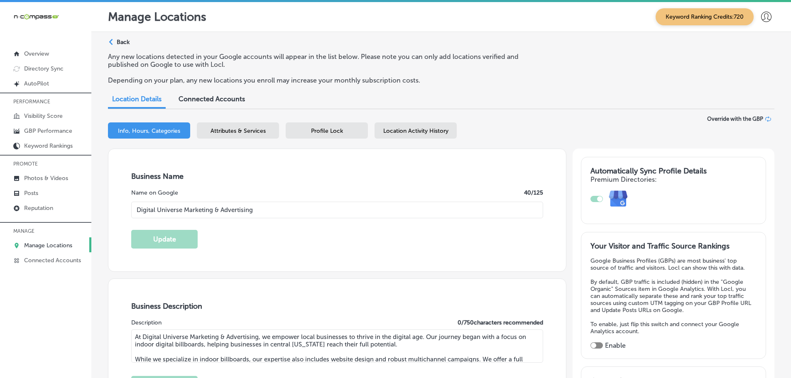
type input "+1 352 734 3777"
